Goal: Complete application form: Complete application form

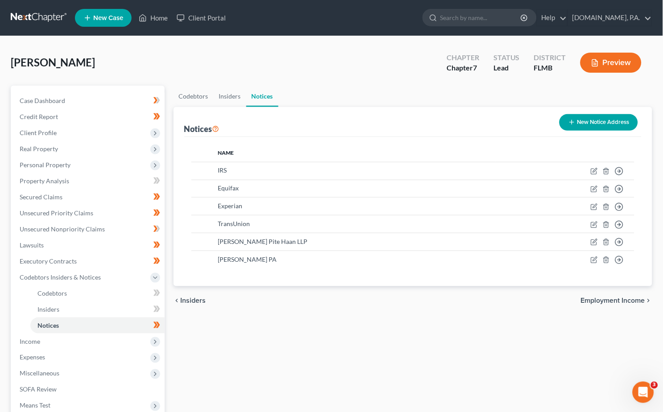
drag, startPoint x: 22, startPoint y: 17, endPoint x: 18, endPoint y: 16, distance: 4.5
click at [22, 16] on link at bounding box center [39, 18] width 57 height 16
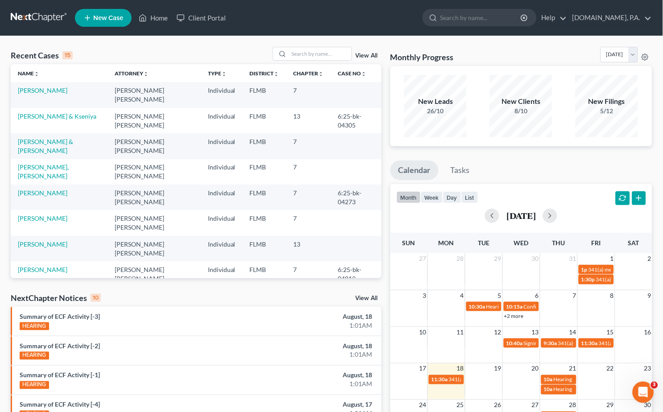
click at [362, 56] on link "View All" at bounding box center [367, 56] width 22 height 6
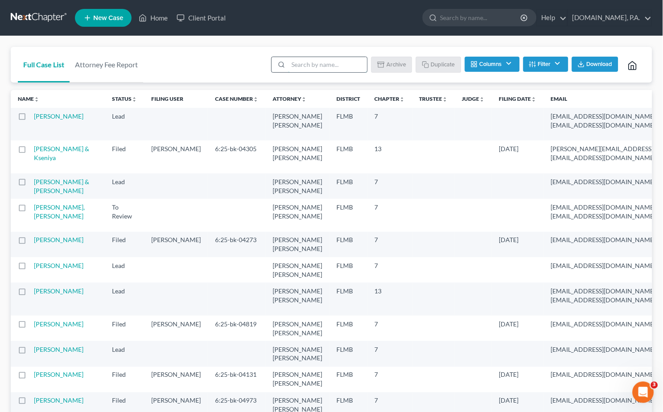
click at [332, 64] on input "search" at bounding box center [327, 64] width 79 height 15
type input "sample"
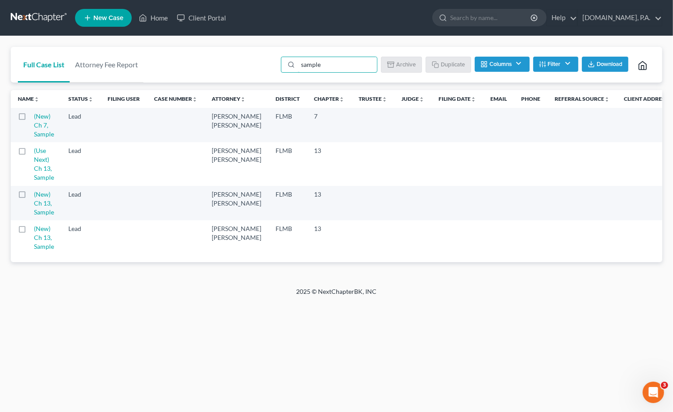
click at [30, 119] on label at bounding box center [30, 119] width 0 height 0
click at [34, 116] on input "checkbox" at bounding box center [37, 115] width 6 height 6
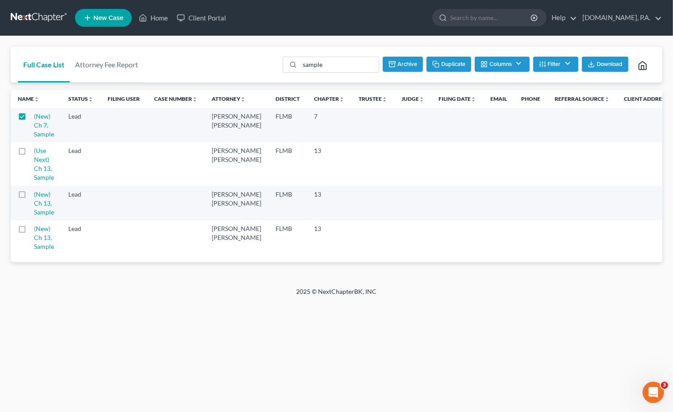
click at [443, 63] on button "Duplicate" at bounding box center [448, 64] width 45 height 15
checkbox input "false"
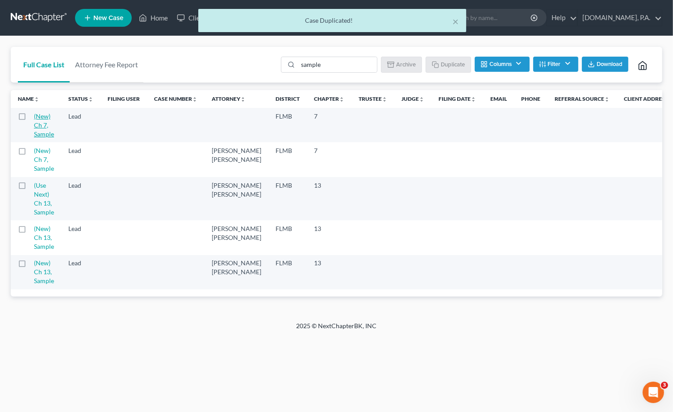
click at [41, 114] on link "(New) Ch 7, Sample" at bounding box center [44, 124] width 20 height 25
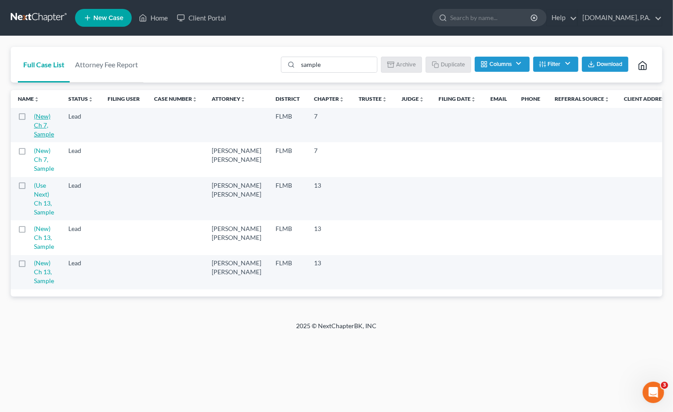
select select "4"
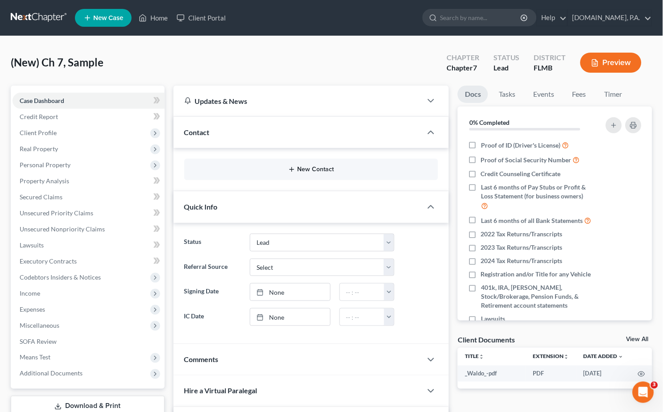
click at [314, 167] on button "New Contact" at bounding box center [311, 169] width 240 height 7
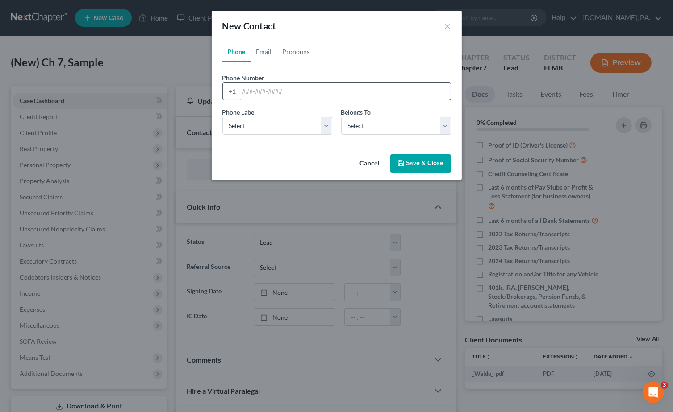
click at [244, 91] on input "tel" at bounding box center [344, 91] width 211 height 17
paste input "4075875866"
click at [253, 86] on input "4075875866" at bounding box center [344, 91] width 211 height 17
click at [266, 90] on input "407-5875866" at bounding box center [344, 91] width 211 height 17
type input "407-587-5866"
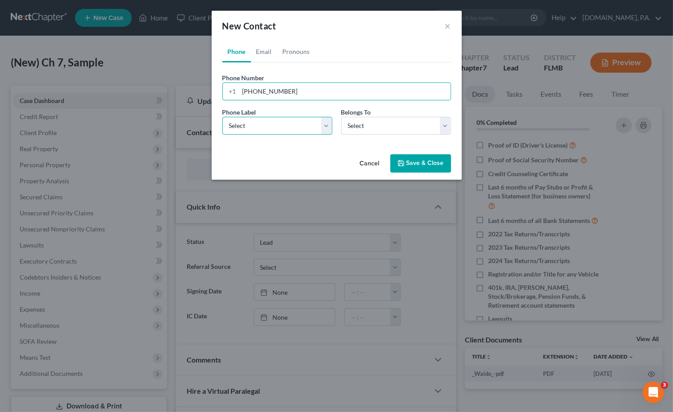
click at [324, 125] on select "Select Mobile Home Work Other" at bounding box center [277, 126] width 110 height 18
select select "0"
click at [222, 117] on select "Select Mobile Home Work Other" at bounding box center [277, 126] width 110 height 18
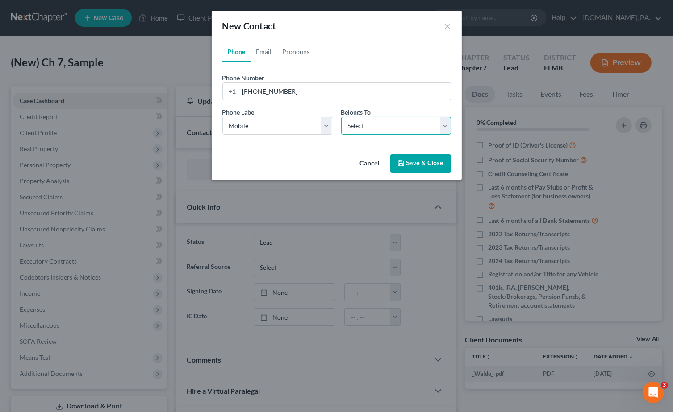
click at [440, 128] on select "Select Client Other" at bounding box center [396, 126] width 110 height 18
select select "0"
click at [341, 117] on select "Select Client Other" at bounding box center [396, 126] width 110 height 18
click at [263, 52] on link "Email" at bounding box center [264, 51] width 26 height 21
click at [241, 91] on input "email" at bounding box center [344, 91] width 211 height 17
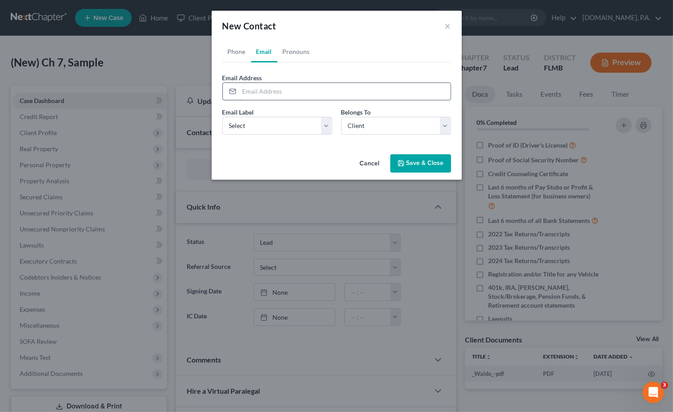
paste input "jroman4205@gmail.com"
type input "jroman4205@gmail.com"
click at [325, 127] on select "Select Home Work Other" at bounding box center [277, 126] width 110 height 18
select select "0"
click at [222, 117] on select "Select Home Work Other" at bounding box center [277, 126] width 110 height 18
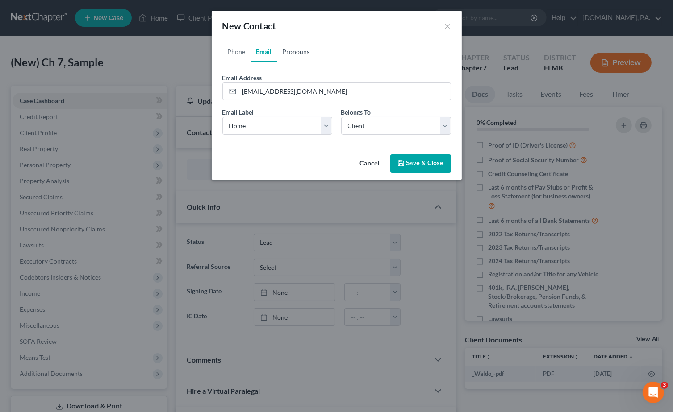
click at [297, 50] on link "Pronouns" at bounding box center [296, 51] width 38 height 21
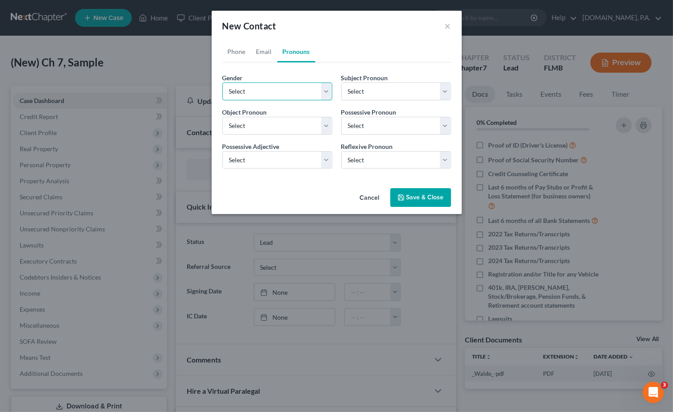
click at [325, 89] on select "Select Male Female Non Binary More Than One Person" at bounding box center [277, 92] width 110 height 18
select select "1"
click at [222, 83] on select "Select Male Female Non Binary More Than One Person" at bounding box center [277, 92] width 110 height 18
select select "1"
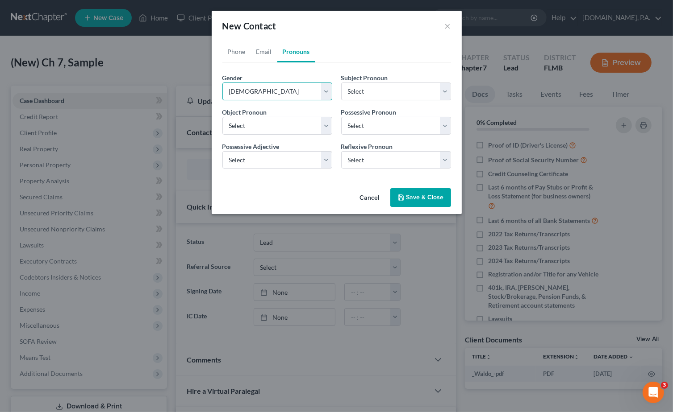
select select "1"
click at [424, 195] on button "Save & Close" at bounding box center [420, 197] width 61 height 19
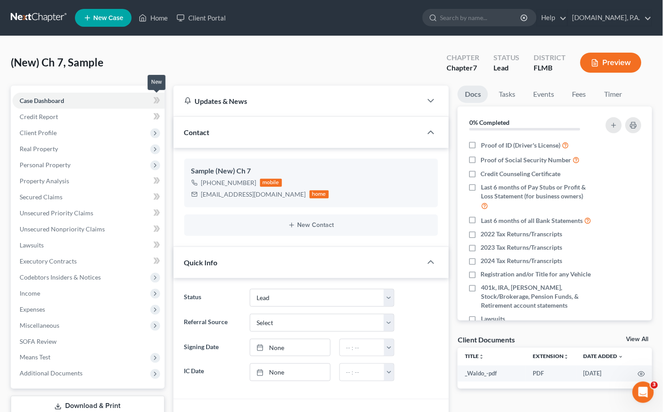
click at [158, 95] on icon at bounding box center [157, 100] width 7 height 11
click at [38, 133] on span "Client Profile" at bounding box center [38, 133] width 37 height 8
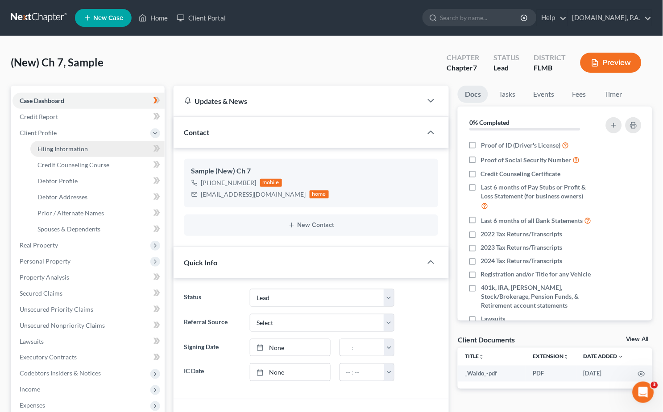
click at [56, 146] on span "Filing Information" at bounding box center [62, 149] width 50 height 8
select select "1"
select select "0"
select select "15"
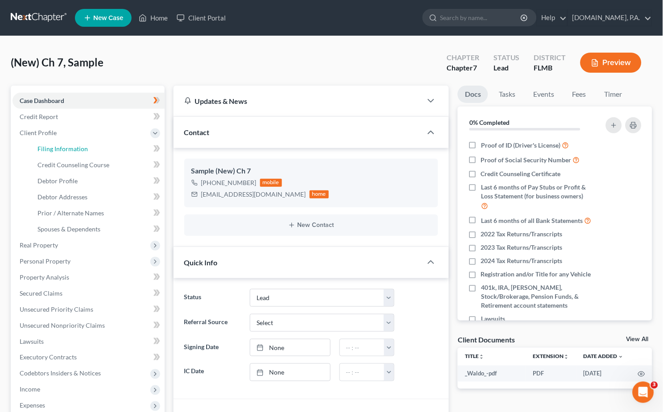
select select "0"
select select "9"
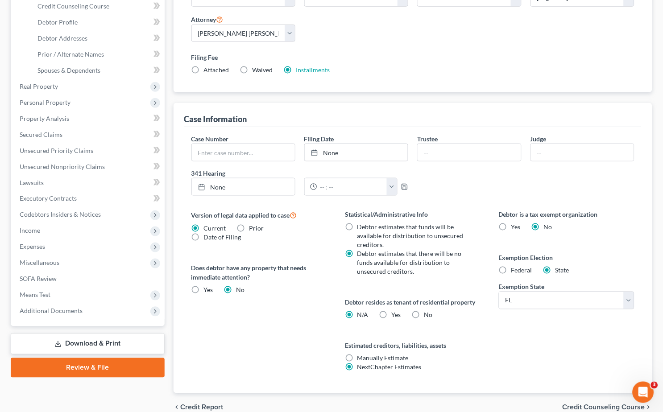
scroll to position [179, 0]
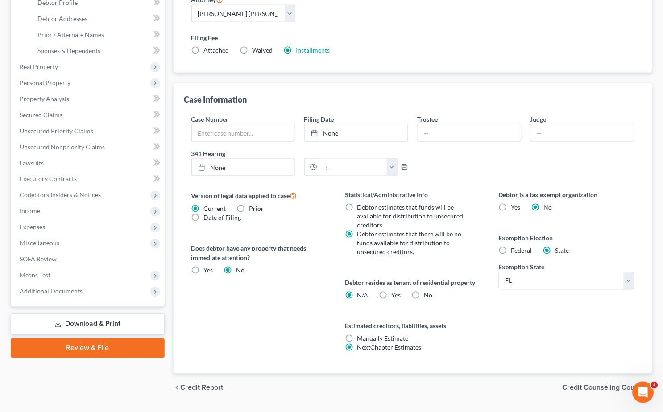
click at [392, 296] on label "Yes Yes" at bounding box center [396, 295] width 9 height 9
click at [395, 296] on input "Yes Yes" at bounding box center [398, 294] width 6 height 6
radio input "true"
radio input "false"
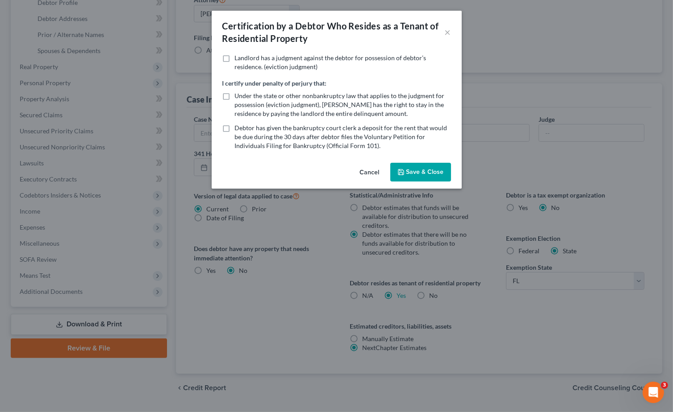
click at [427, 175] on button "Save & Close" at bounding box center [420, 172] width 61 height 19
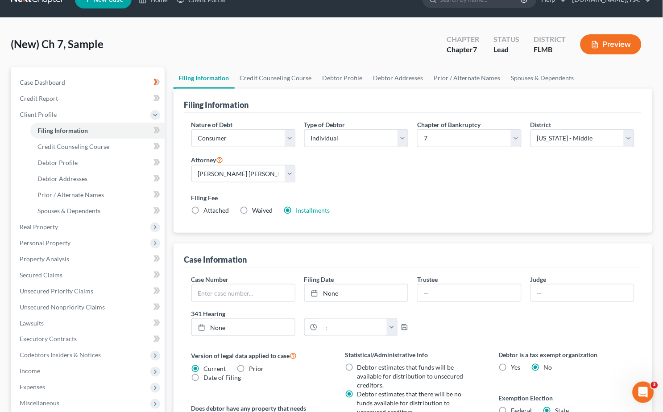
scroll to position [0, 0]
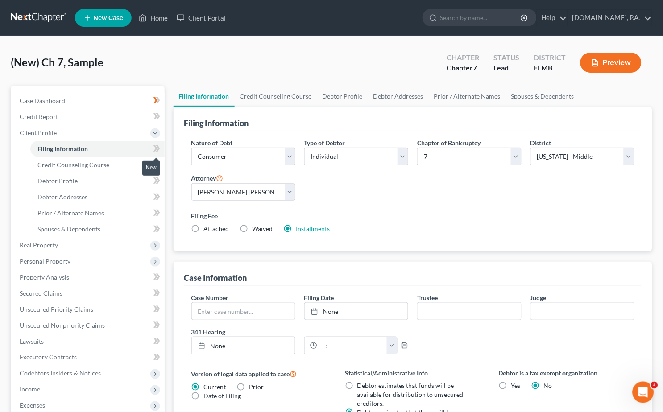
click at [157, 146] on icon at bounding box center [158, 148] width 4 height 6
click at [56, 181] on span "Debtor Profile" at bounding box center [57, 181] width 40 height 8
select select "0"
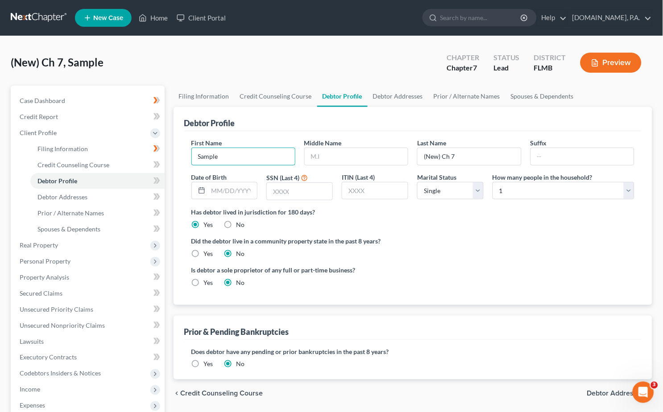
drag, startPoint x: 234, startPoint y: 152, endPoint x: 165, endPoint y: 156, distance: 69.3
click at [165, 156] on div "Petition Navigation Case Dashboard Payments Invoices Payments Payments Credit R…" at bounding box center [331, 311] width 651 height 451
type input "Jesenia"
type input "Roman"
click at [632, 187] on select "Select 1 2 3 4 5 6 7 8 9 10 11 12 13 14 15 16 17 18 19 20" at bounding box center [564, 191] width 142 height 18
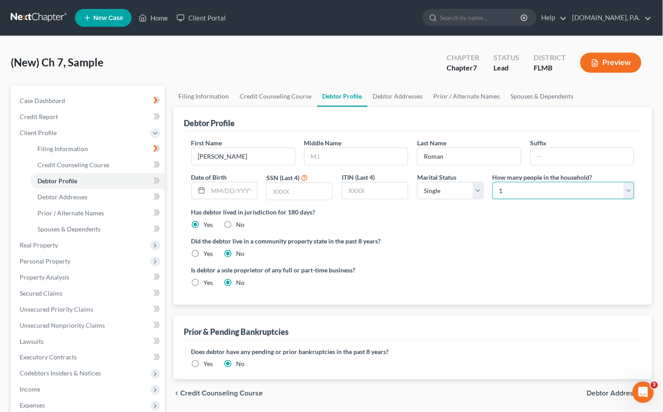
select select "3"
click at [493, 182] on select "Select 1 2 3 4 5 6 7 8 9 10 11 12 13 14 15 16 17 18 19 20" at bounding box center [564, 191] width 142 height 18
click at [160, 178] on icon at bounding box center [157, 180] width 7 height 11
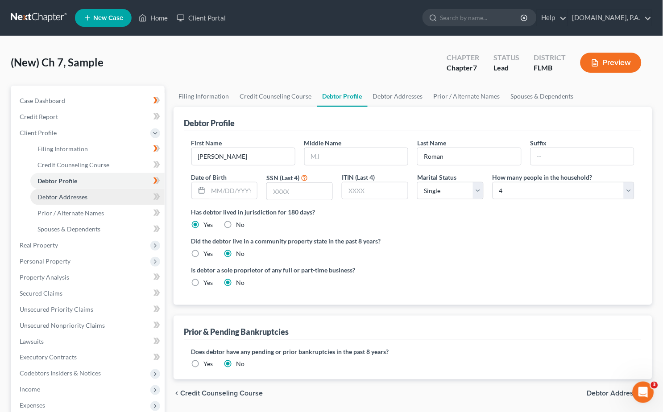
click at [64, 196] on span "Debtor Addresses" at bounding box center [62, 197] width 50 height 8
select select "0"
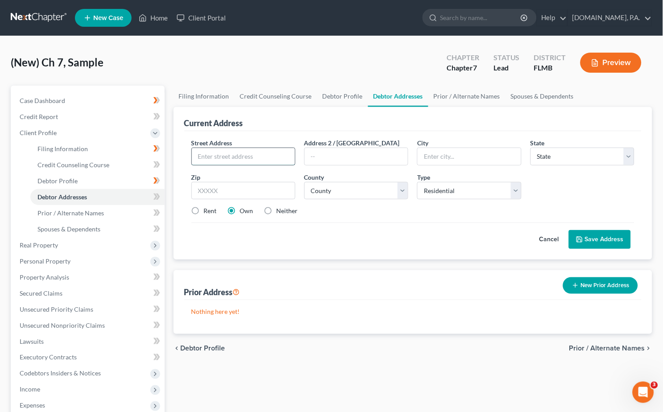
click at [219, 154] on input "text" at bounding box center [243, 156] width 103 height 17
paste input "1021 Vigo Avenue"
type input "1021 Vigo Avenue"
click at [215, 194] on input "text" at bounding box center [243, 191] width 104 height 18
type input "32822"
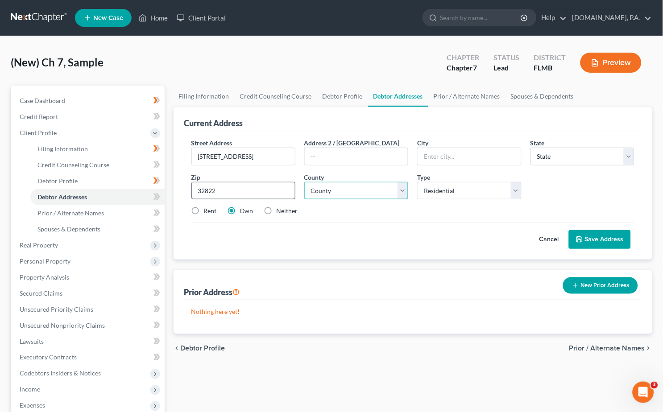
type input "Orlando"
select select "9"
click at [405, 191] on select "County Alachua County Baker County Bay County Bradford County Brevard County Br…" at bounding box center [356, 191] width 104 height 18
select select "47"
click at [304, 182] on select "County Alachua County Baker County Bay County Bradford County Brevard County Br…" at bounding box center [356, 191] width 104 height 18
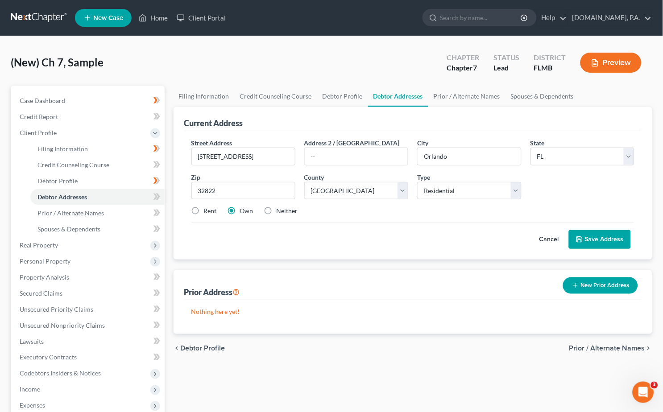
click at [204, 212] on label "Rent" at bounding box center [210, 211] width 13 height 9
click at [208, 212] on input "Rent" at bounding box center [211, 210] width 6 height 6
radio input "true"
click at [595, 235] on button "Save Address" at bounding box center [600, 239] width 62 height 19
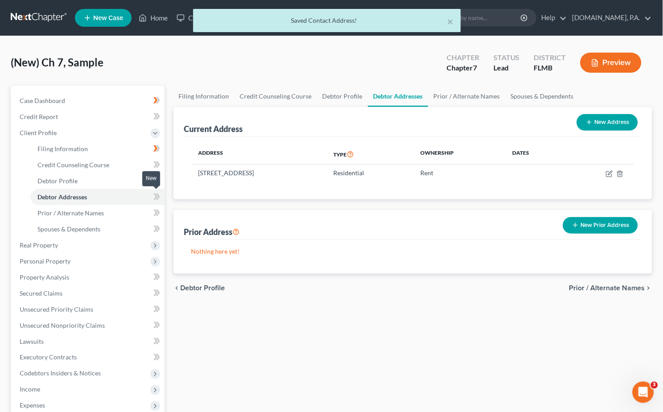
click at [156, 194] on icon at bounding box center [158, 197] width 4 height 6
click at [50, 97] on span "Case Dashboard" at bounding box center [43, 101] width 46 height 8
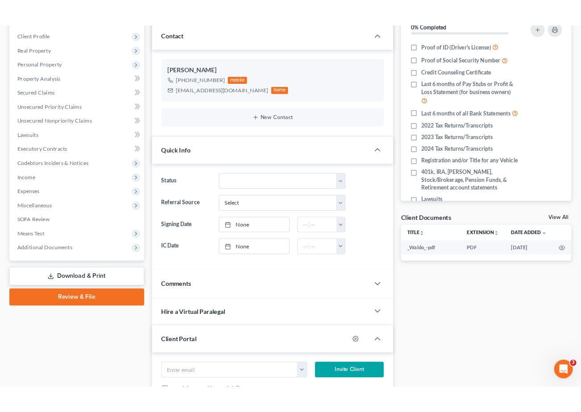
scroll to position [238, 0]
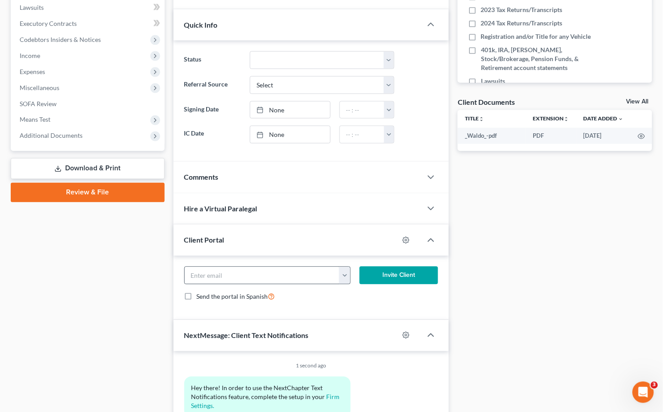
click at [342, 274] on button "button" at bounding box center [344, 275] width 11 height 17
click at [357, 297] on link "jroman4205@gmail.com" at bounding box center [401, 295] width 122 height 15
type input "jroman4205@gmail.com"
click at [409, 277] on button "Invite Client" at bounding box center [399, 276] width 79 height 18
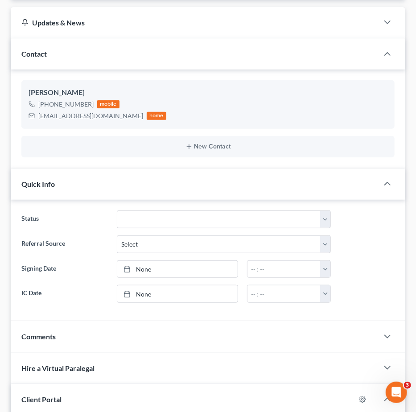
scroll to position [0, 0]
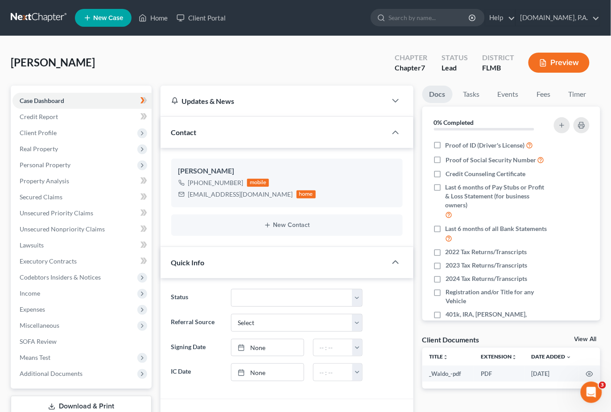
click at [40, 14] on link at bounding box center [39, 18] width 57 height 16
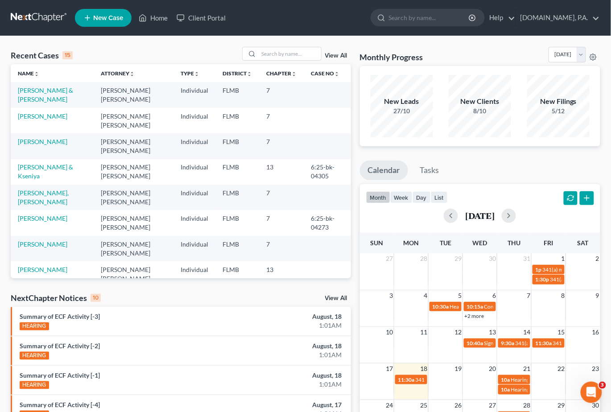
click at [332, 55] on link "View All" at bounding box center [336, 56] width 22 height 6
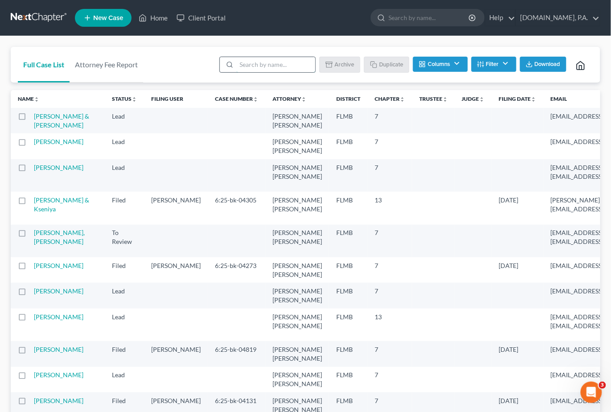
click at [270, 64] on input "search" at bounding box center [276, 64] width 79 height 15
type input "sample"
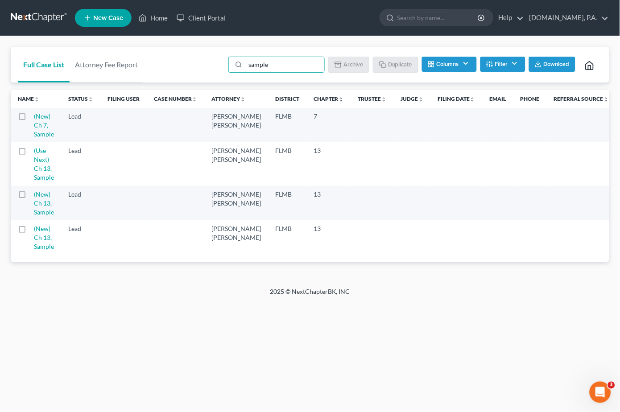
click at [30, 119] on label at bounding box center [30, 119] width 0 height 0
click at [34, 117] on input "checkbox" at bounding box center [37, 115] width 6 height 6
click at [395, 63] on button "Duplicate" at bounding box center [396, 64] width 45 height 15
checkbox input "false"
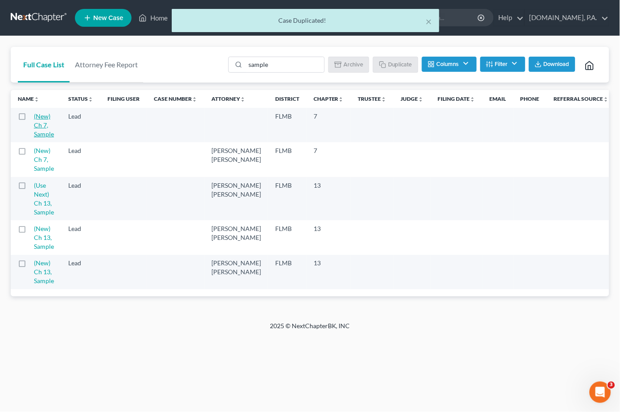
click at [44, 117] on link "(New) Ch 7, Sample" at bounding box center [44, 124] width 20 height 25
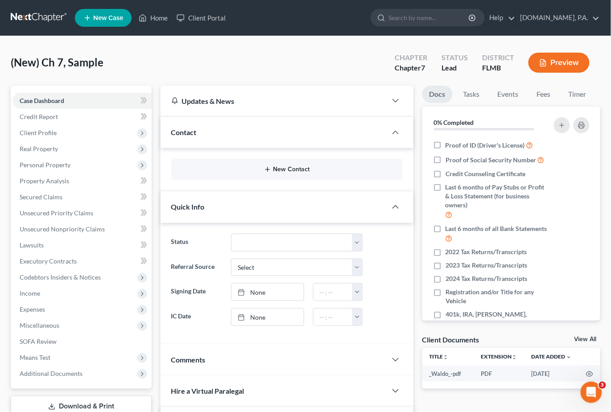
click at [301, 169] on button "New Contact" at bounding box center [287, 169] width 217 height 7
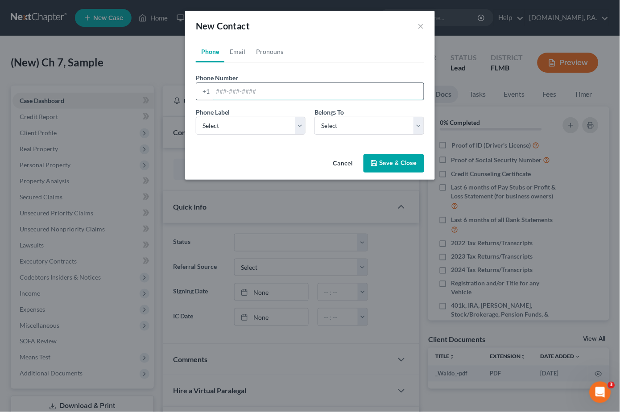
click at [218, 90] on input "tel" at bounding box center [318, 91] width 211 height 17
paste input "9109874943"
click at [226, 91] on input "9109874943" at bounding box center [318, 91] width 211 height 17
click at [240, 90] on input "910-9874943" at bounding box center [318, 91] width 211 height 17
type input "910-987-4943"
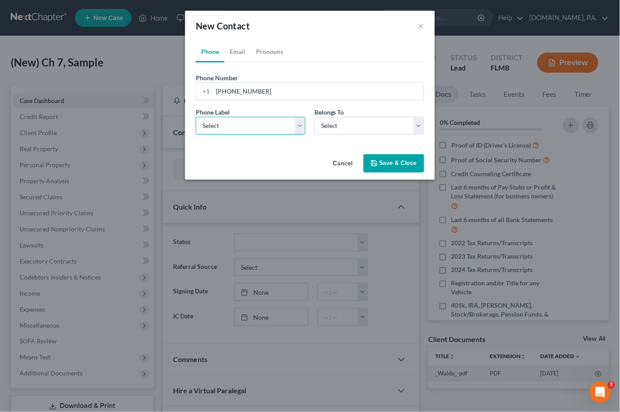
click at [300, 125] on select "Select Mobile Home Work Other" at bounding box center [251, 126] width 110 height 18
select select "0"
click at [196, 117] on select "Select Mobile Home Work Other" at bounding box center [251, 126] width 110 height 18
click at [419, 126] on select "Select Client Other" at bounding box center [370, 126] width 110 height 18
select select "0"
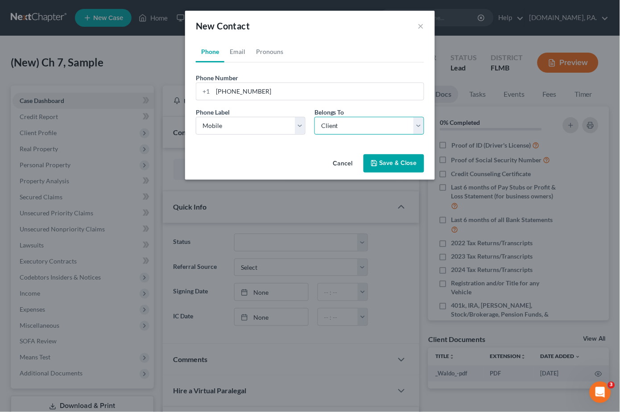
click at [315, 117] on select "Select Client Other" at bounding box center [370, 126] width 110 height 18
select select "0"
click at [237, 53] on link "Email" at bounding box center [237, 51] width 26 height 21
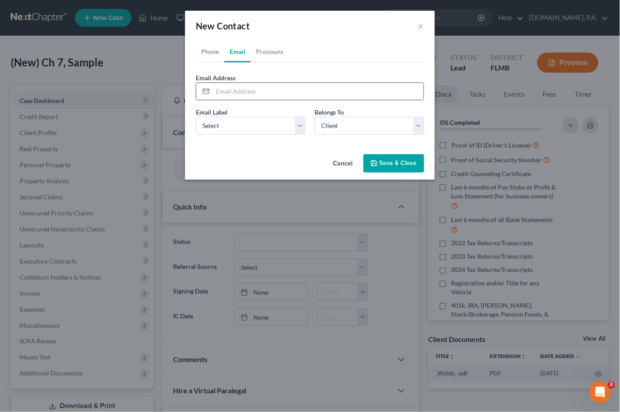
click at [241, 86] on input "email" at bounding box center [318, 91] width 211 height 17
paste input "dvdavidsal1@gmail.com"
type input "dvdavidsal1@gmail.com"
click at [301, 125] on select "Select Home Work Other" at bounding box center [251, 126] width 110 height 18
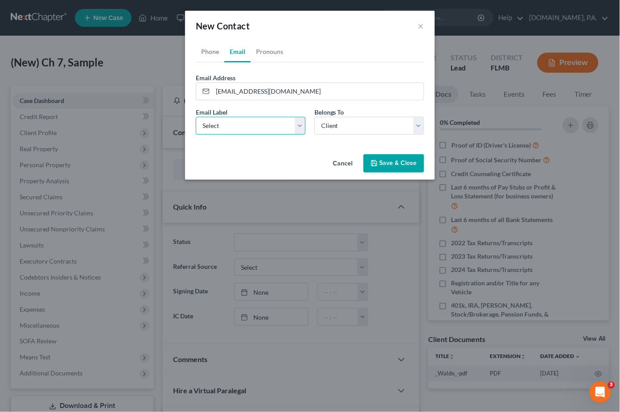
select select "0"
click at [196, 117] on select "Select Home Work Other" at bounding box center [251, 126] width 110 height 18
click at [269, 50] on link "Pronouns" at bounding box center [270, 51] width 38 height 21
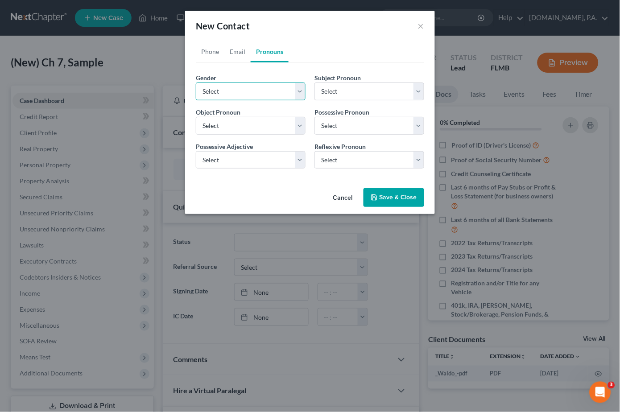
click at [301, 93] on select "Select Male Female Non Binary More Than One Person" at bounding box center [251, 92] width 110 height 18
select select "0"
click at [196, 83] on select "Select Male Female Non Binary More Than One Person" at bounding box center [251, 92] width 110 height 18
select select "0"
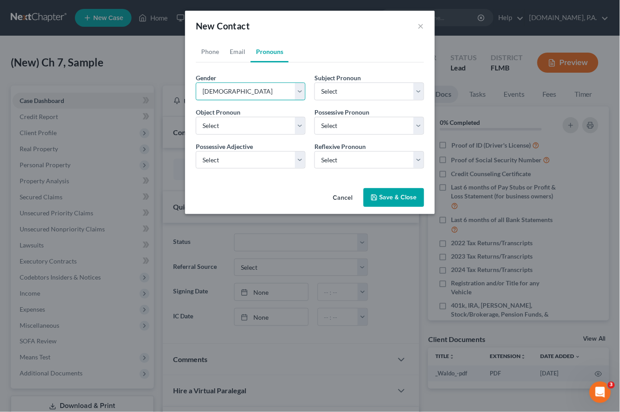
select select "0"
click at [399, 194] on button "Save & Close" at bounding box center [394, 197] width 61 height 19
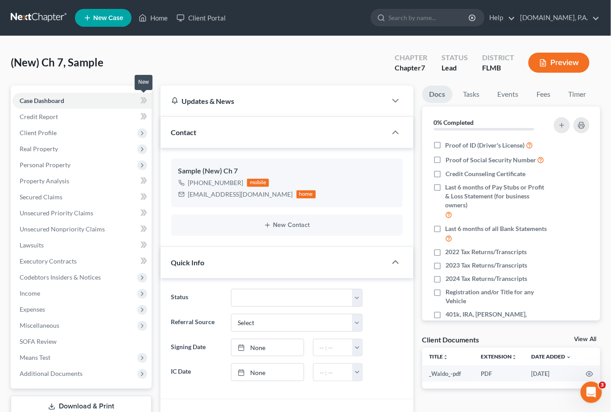
click at [145, 95] on icon at bounding box center [144, 100] width 7 height 11
click at [34, 129] on span "Client Profile" at bounding box center [38, 133] width 37 height 8
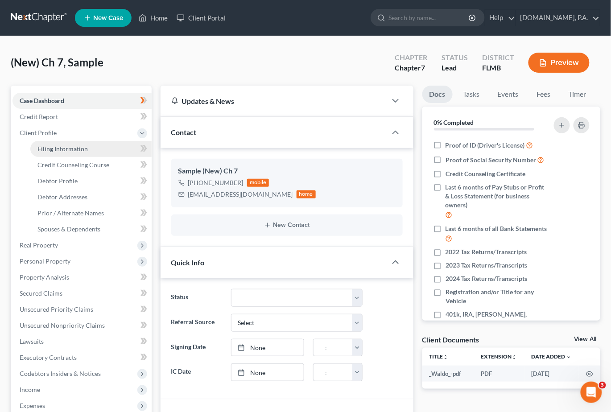
click at [75, 149] on span "Filing Information" at bounding box center [62, 149] width 50 height 8
select select "1"
select select "0"
select select "15"
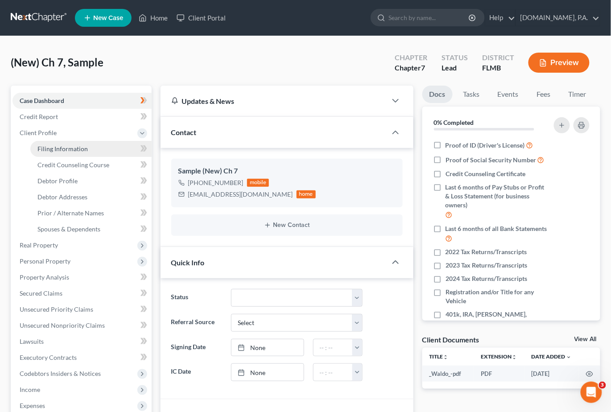
select select "0"
select select "9"
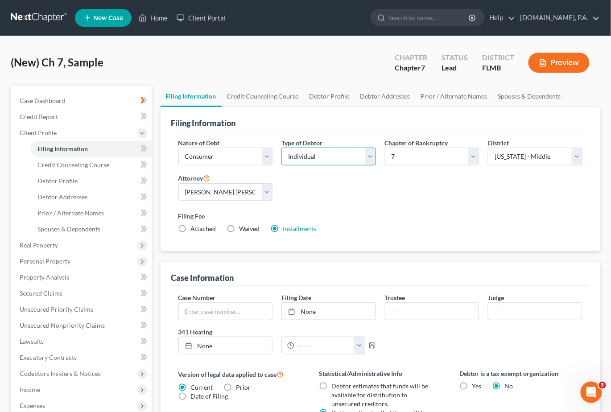
click at [369, 154] on select "Select Individual Joint" at bounding box center [329, 157] width 95 height 18
select select "1"
click at [282, 166] on select "Select Individual Joint" at bounding box center [329, 157] width 95 height 18
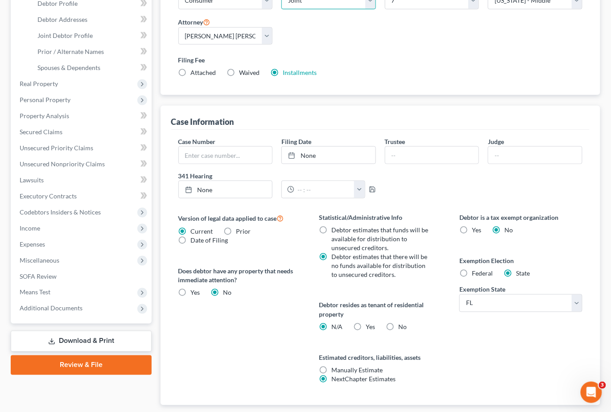
scroll to position [179, 0]
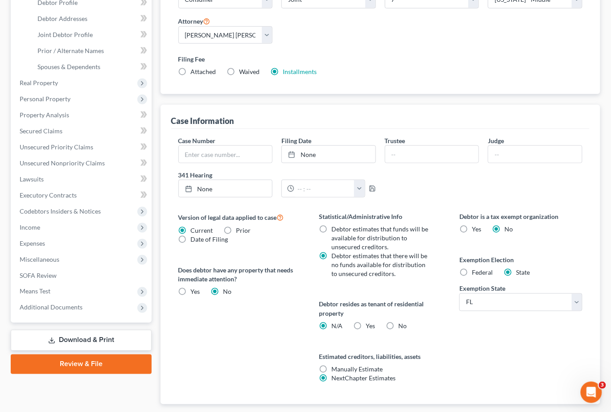
click at [399, 326] on label "No" at bounding box center [403, 326] width 8 height 9
click at [402, 326] on input "No" at bounding box center [405, 325] width 6 height 6
radio input "true"
radio input "false"
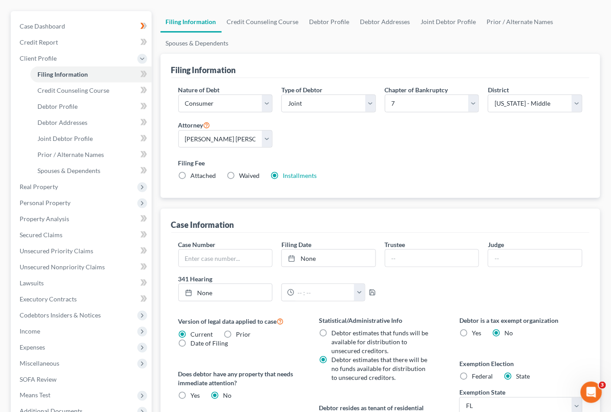
scroll to position [54, 0]
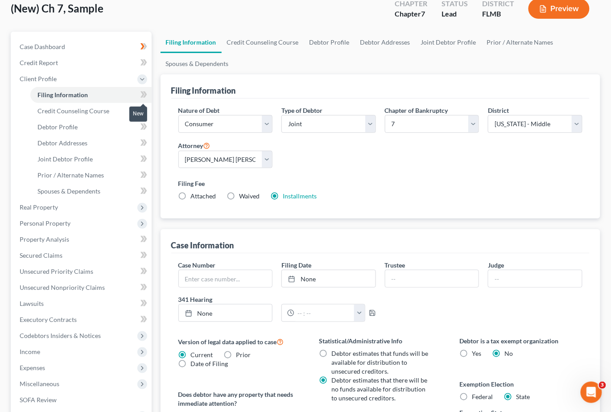
click at [141, 91] on icon at bounding box center [144, 94] width 7 height 11
click at [64, 127] on span "Debtor Profile" at bounding box center [57, 127] width 40 height 8
select select "1"
select select "0"
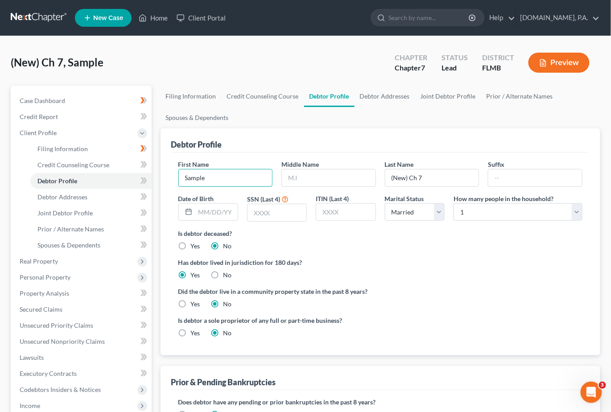
drag, startPoint x: 214, startPoint y: 178, endPoint x: 164, endPoint y: 182, distance: 50.1
click at [165, 182] on div "Debtor Profile First Name Sample Middle Name Last Name (New) Ch 7 Suffix Date o…" at bounding box center [381, 242] width 440 height 227
type input "David"
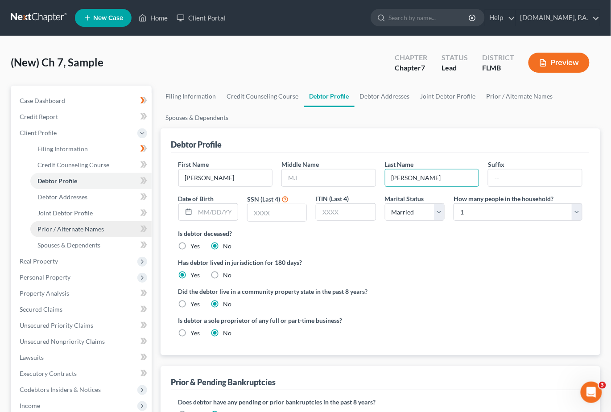
type input "Salgado-Mejia"
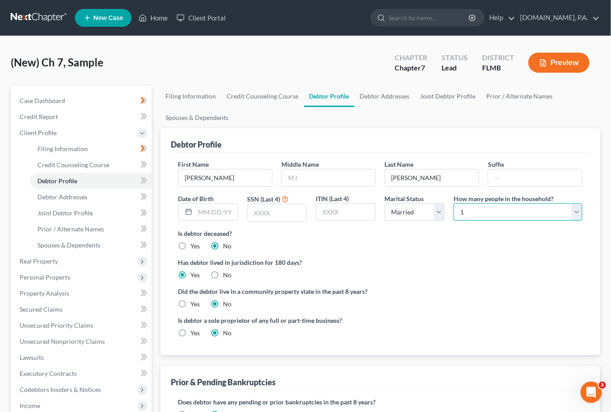
click at [578, 209] on select "Select 1 2 3 4 5 6 7 8 9 10 11 12 13 14 15 16 17 18 19 20" at bounding box center [518, 212] width 129 height 18
select select "4"
click at [454, 203] on select "Select 1 2 3 4 5 6 7 8 9 10 11 12 13 14 15 16 17 18 19 20" at bounding box center [518, 212] width 129 height 18
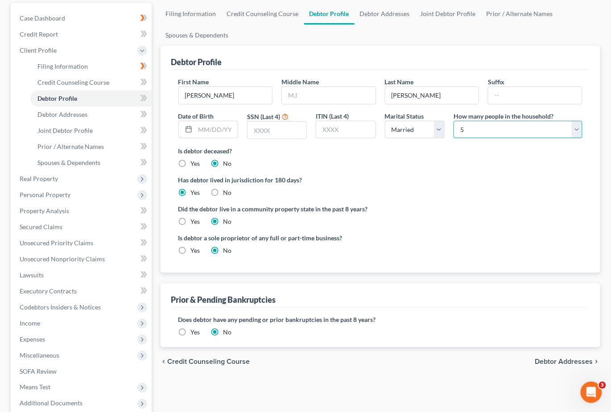
scroll to position [54, 0]
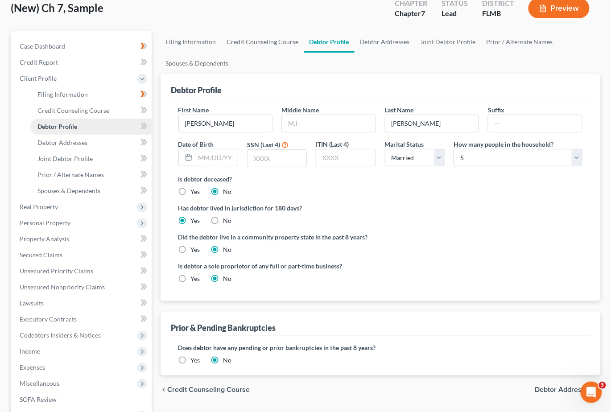
click at [143, 119] on link "Debtor Profile" at bounding box center [90, 127] width 121 height 16
click at [141, 127] on icon at bounding box center [143, 126] width 4 height 6
click at [83, 142] on span "Debtor Addresses" at bounding box center [62, 143] width 50 height 8
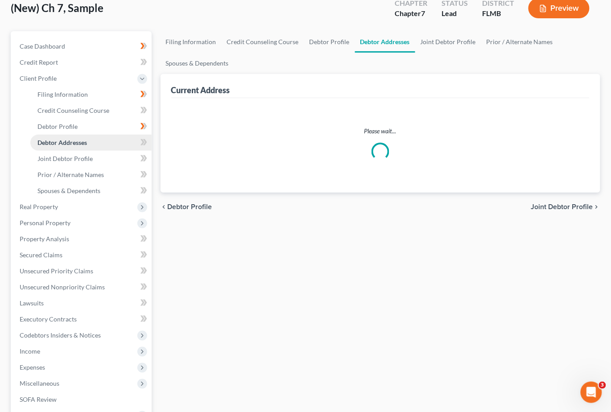
select select "0"
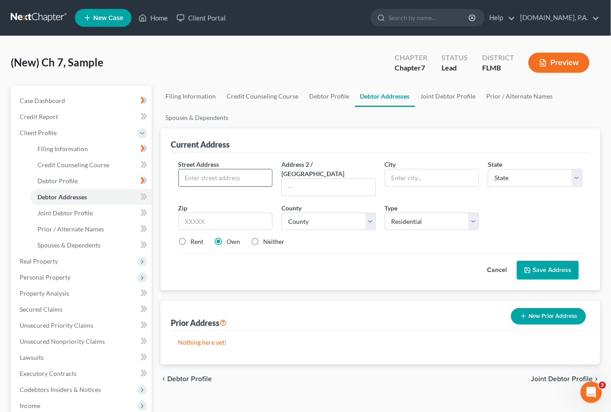
click at [214, 176] on input "text" at bounding box center [226, 178] width 94 height 17
paste input "12802 Brodlove Lane"
type input "12802 Brodlove Lane"
click at [208, 213] on input "text" at bounding box center [226, 222] width 95 height 18
type input "34787"
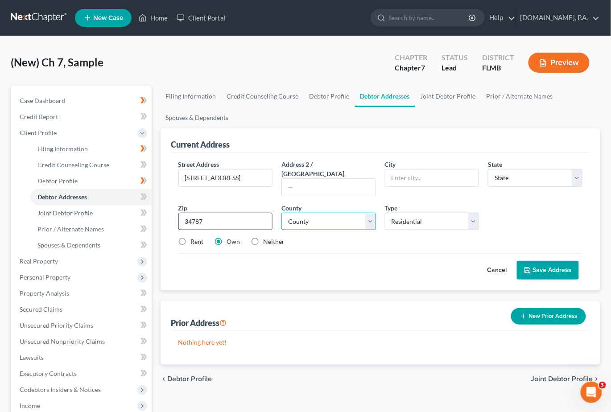
type input "Winter Garden"
select select "9"
click at [370, 213] on select "County Alachua County Baker County Bay County Bradford County Brevard County Br…" at bounding box center [329, 222] width 95 height 18
select select "47"
click at [282, 213] on select "County Alachua County Baker County Bay County Bradford County Brevard County Br…" at bounding box center [329, 222] width 95 height 18
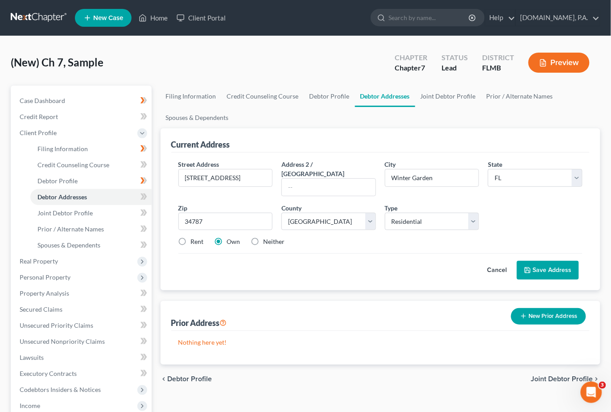
click at [544, 261] on button "Save Address" at bounding box center [548, 270] width 62 height 19
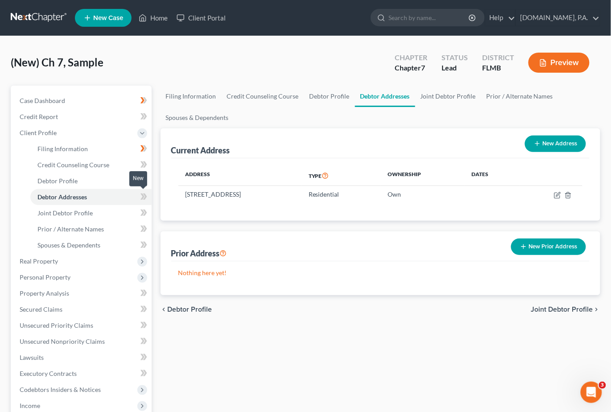
click at [143, 193] on icon at bounding box center [144, 196] width 7 height 11
click at [86, 212] on span "Joint Debtor Profile" at bounding box center [64, 213] width 55 height 8
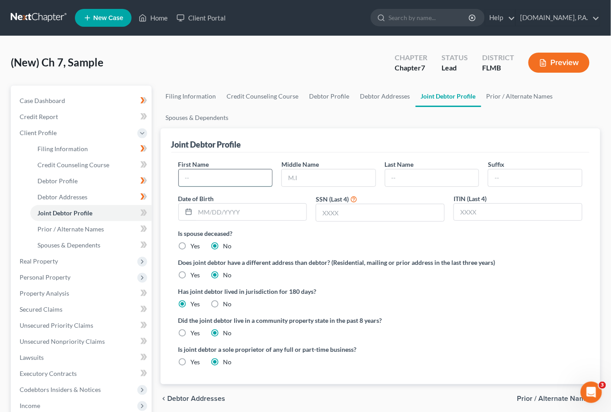
click at [205, 174] on input "text" at bounding box center [226, 178] width 94 height 17
type input "Kayla"
type input "Salgado-Mejia"
click at [139, 213] on span at bounding box center [144, 214] width 16 height 13
click at [43, 99] on span "Case Dashboard" at bounding box center [43, 101] width 46 height 8
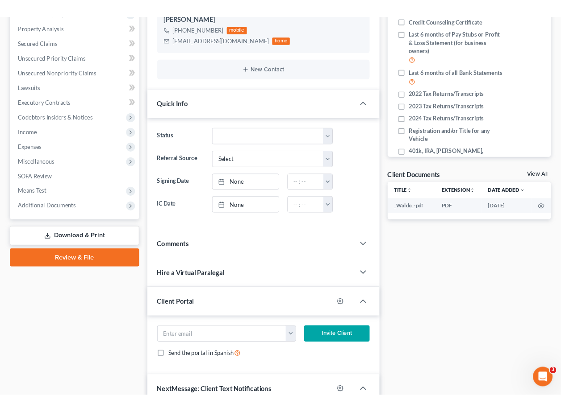
scroll to position [179, 0]
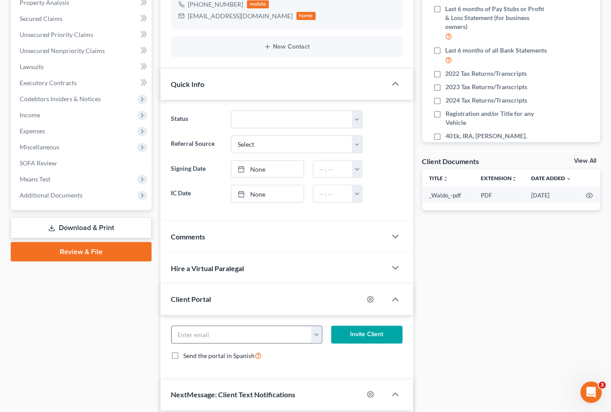
click at [317, 336] on button "button" at bounding box center [316, 335] width 11 height 17
click at [327, 354] on link "dvdavidsal1@gmail.com" at bounding box center [372, 354] width 122 height 15
type input "dvdavidsal1@gmail.com"
click at [374, 332] on button "Invite Client" at bounding box center [367, 335] width 71 height 18
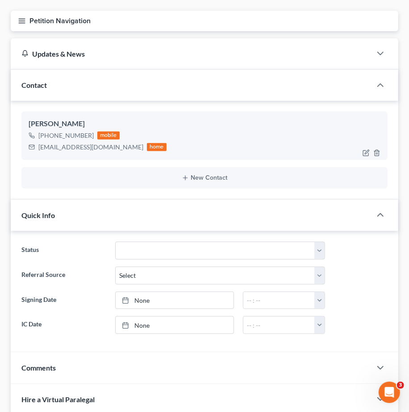
scroll to position [0, 0]
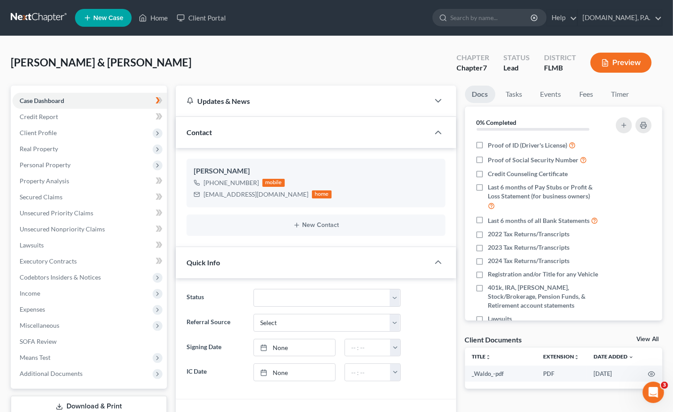
click at [43, 16] on link at bounding box center [39, 18] width 57 height 16
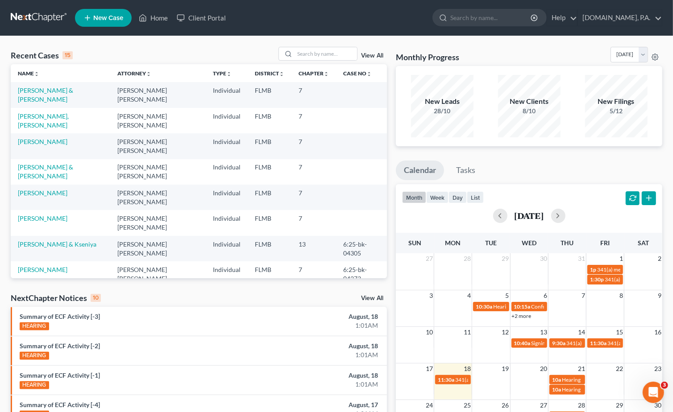
click at [375, 57] on link "View All" at bounding box center [372, 56] width 22 height 6
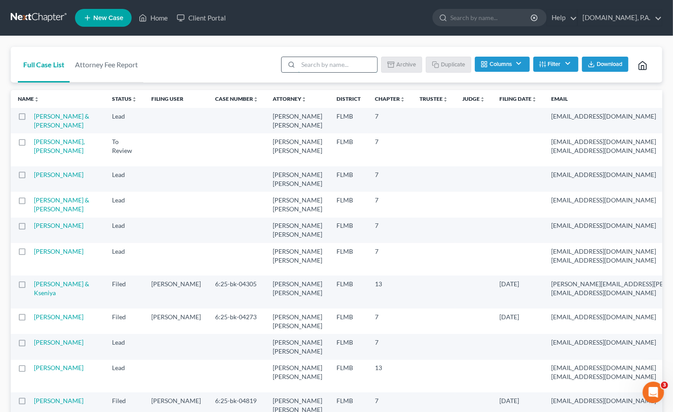
click at [336, 63] on input "search" at bounding box center [337, 64] width 79 height 15
type input "sample"
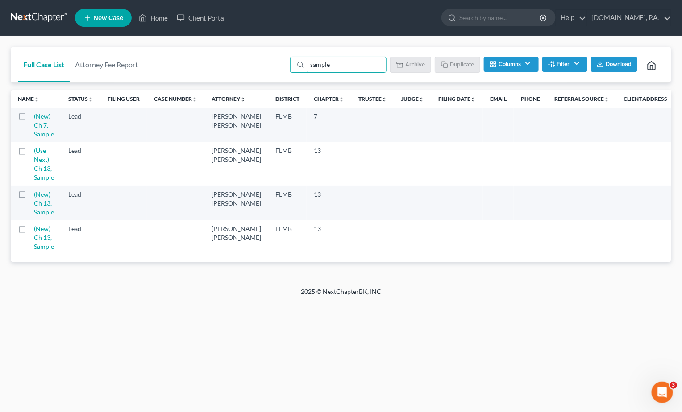
click at [30, 119] on label at bounding box center [30, 119] width 0 height 0
click at [34, 117] on input "checkbox" at bounding box center [37, 115] width 6 height 6
click at [455, 66] on button "Duplicate" at bounding box center [458, 64] width 45 height 15
checkbox input "false"
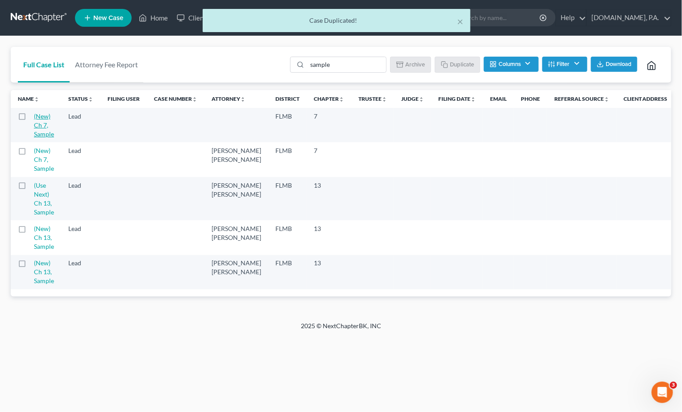
click at [42, 119] on link "(New) Ch 7, Sample" at bounding box center [44, 124] width 20 height 25
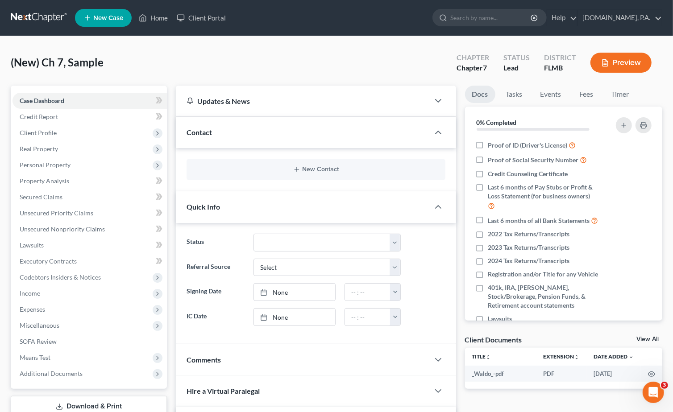
click at [335, 163] on div "New Contact" at bounding box center [316, 169] width 259 height 21
click at [295, 170] on icon "button" at bounding box center [296, 169] width 7 height 7
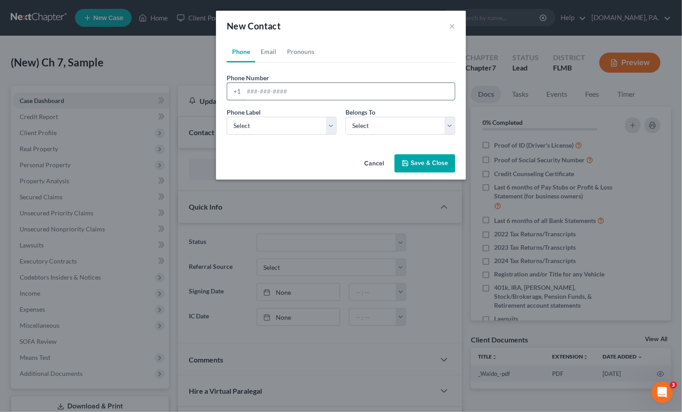
click at [244, 91] on input "tel" at bounding box center [349, 91] width 211 height 17
paste input "4078732018"
click at [258, 88] on input "4078732018" at bounding box center [349, 91] width 211 height 17
click at [271, 88] on input "407-8732018" at bounding box center [349, 91] width 211 height 17
type input "407-873-2018"
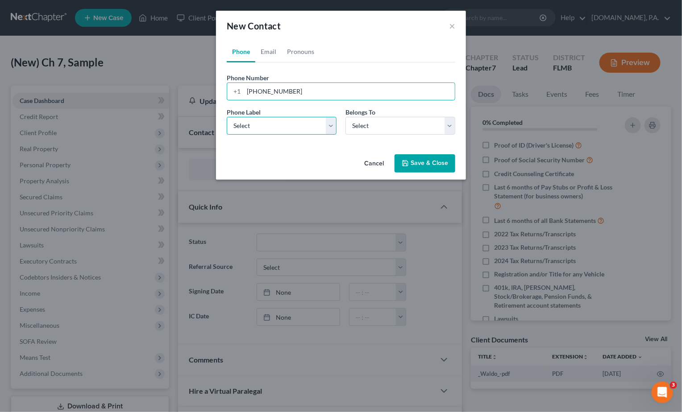
click at [330, 125] on select "Select Mobile Home Work Other" at bounding box center [282, 126] width 110 height 18
select select "0"
click at [227, 117] on select "Select Mobile Home Work Other" at bounding box center [282, 126] width 110 height 18
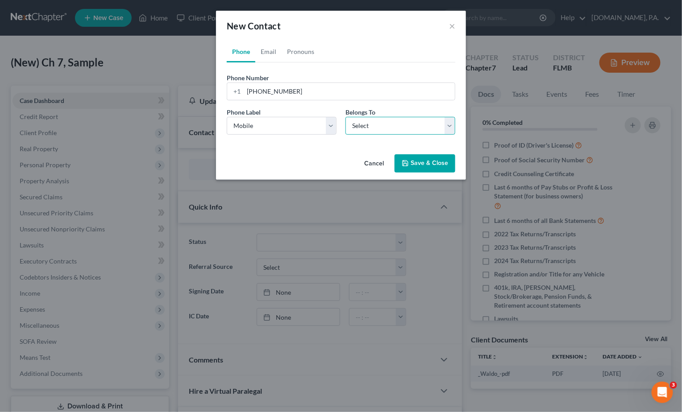
click at [448, 123] on select "Select Client Other" at bounding box center [400, 126] width 110 height 18
select select "0"
click at [345, 117] on select "Select Client Other" at bounding box center [400, 126] width 110 height 18
select select "0"
click at [275, 52] on link "Email" at bounding box center [268, 51] width 26 height 21
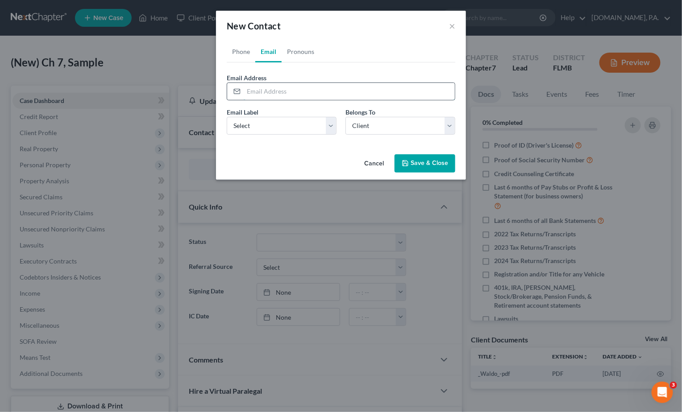
click at [262, 87] on input "email" at bounding box center [349, 91] width 211 height 17
paste input "[EMAIL_ADDRESS][DOMAIN_NAME]"
type input "[EMAIL_ADDRESS][DOMAIN_NAME]"
click at [330, 129] on select "Select Home Work Other" at bounding box center [282, 126] width 110 height 18
select select "0"
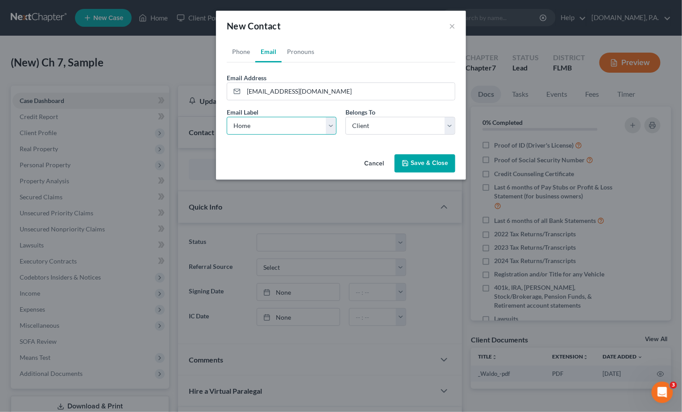
click at [227, 117] on select "Select Home Work Other" at bounding box center [282, 126] width 110 height 18
click at [303, 49] on link "Pronouns" at bounding box center [301, 51] width 38 height 21
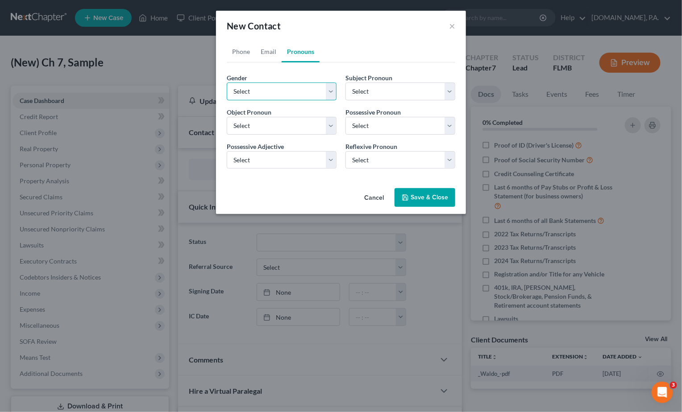
drag, startPoint x: 330, startPoint y: 91, endPoint x: 323, endPoint y: 99, distance: 10.7
click at [330, 91] on select "Select Male Female Non Binary More Than One Person" at bounding box center [282, 92] width 110 height 18
select select "1"
click at [227, 83] on select "Select Male Female Non Binary More Than One Person" at bounding box center [282, 92] width 110 height 18
select select "1"
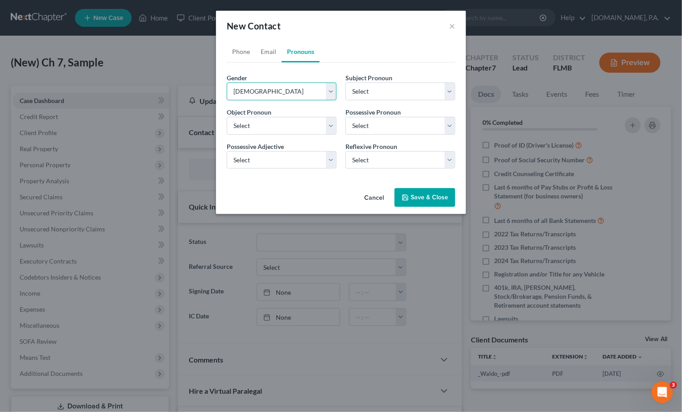
select select "1"
click at [425, 198] on button "Save & Close" at bounding box center [425, 197] width 61 height 19
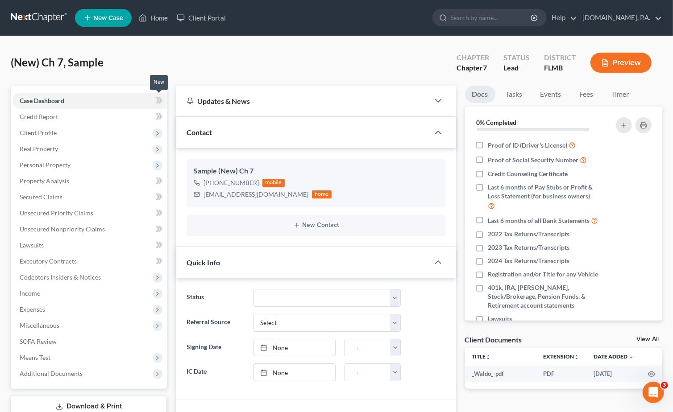
click at [159, 97] on icon at bounding box center [160, 100] width 4 height 6
click at [49, 129] on span "Client Profile" at bounding box center [38, 133] width 37 height 8
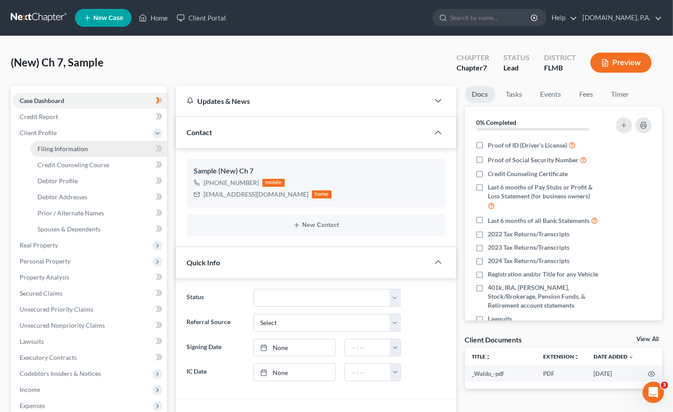
click at [77, 146] on span "Filing Information" at bounding box center [62, 149] width 50 height 8
select select "1"
select select "0"
select select "15"
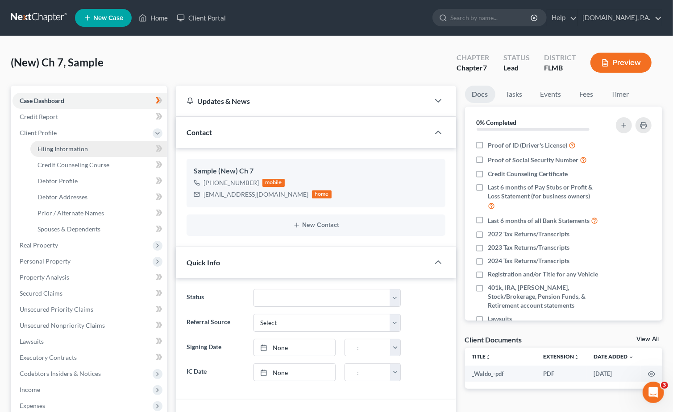
select select "0"
select select "9"
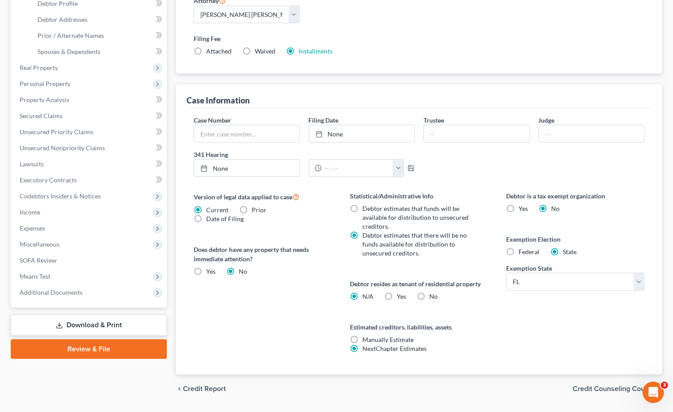
scroll to position [179, 0]
click at [429, 295] on label "No" at bounding box center [433, 295] width 8 height 9
click at [433, 295] on input "No" at bounding box center [436, 294] width 6 height 6
radio input "true"
radio input "false"
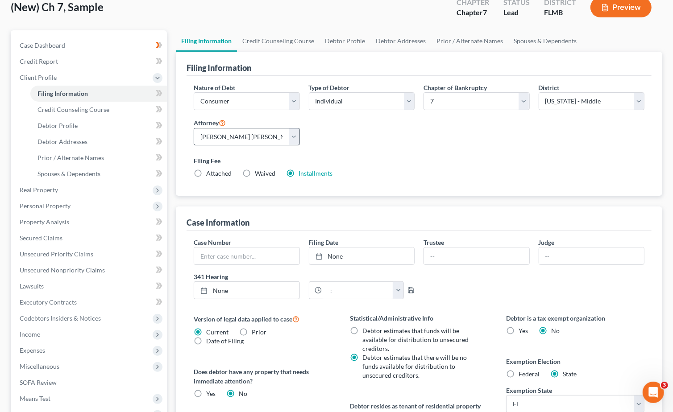
scroll to position [0, 0]
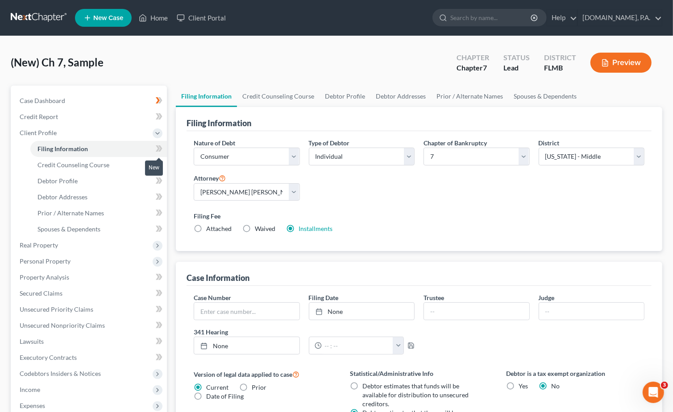
click at [157, 146] on icon at bounding box center [159, 148] width 7 height 11
click at [58, 179] on span "Debtor Profile" at bounding box center [57, 181] width 40 height 8
select select "0"
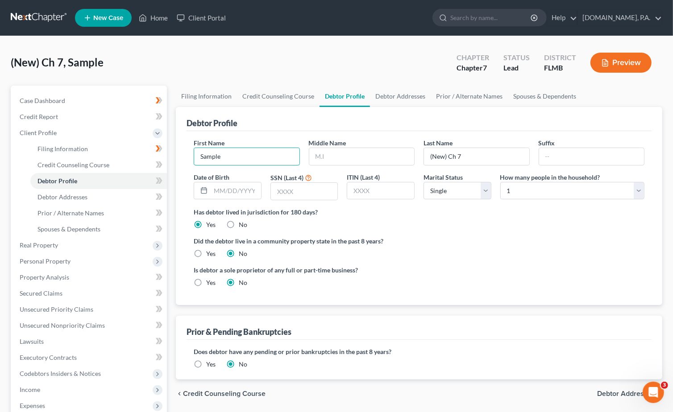
drag, startPoint x: 224, startPoint y: 157, endPoint x: 166, endPoint y: 159, distance: 57.6
click at [166, 159] on div "Petition Navigation Case Dashboard Payments Invoices Payments Payments Credit R…" at bounding box center [336, 311] width 660 height 451
type input "Vanessa"
type input "Juarez"
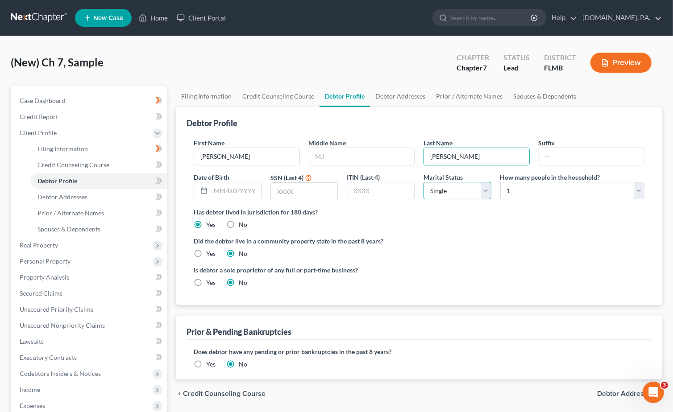
click at [487, 190] on select "Select Single Married Separated Divorced Widowed" at bounding box center [458, 191] width 68 height 18
select select "1"
click at [424, 182] on select "Select Single Married Separated Divorced Widowed" at bounding box center [458, 191] width 68 height 18
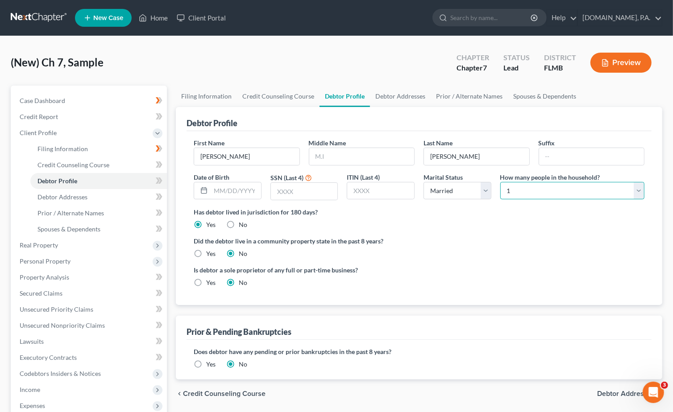
click at [640, 189] on select "Select 1 2 3 4 5 6 7 8 9 10 11 12 13 14 15 16 17 18 19 20" at bounding box center [572, 191] width 144 height 18
select select "2"
click at [500, 182] on select "Select 1 2 3 4 5 6 7 8 9 10 11 12 13 14 15 16 17 18 19 20" at bounding box center [572, 191] width 144 height 18
click at [159, 176] on icon at bounding box center [159, 180] width 7 height 11
click at [66, 195] on span "Debtor Addresses" at bounding box center [62, 197] width 50 height 8
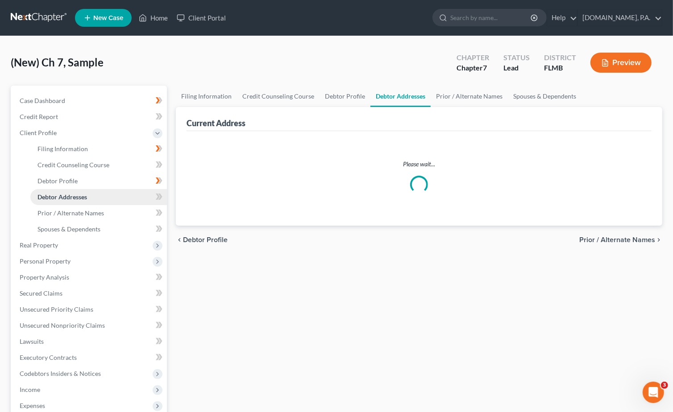
select select "0"
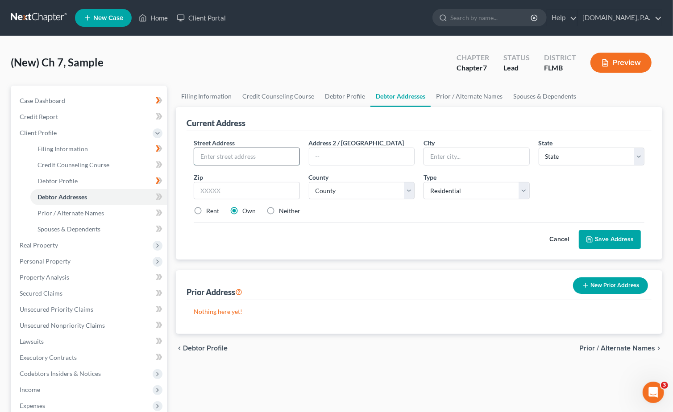
click at [229, 152] on input "text" at bounding box center [246, 156] width 105 height 17
paste input "17412 Painted Leaf Way"
type input "17412 Painted Leaf Way"
click at [238, 191] on input "text" at bounding box center [247, 191] width 106 height 18
type input "34714"
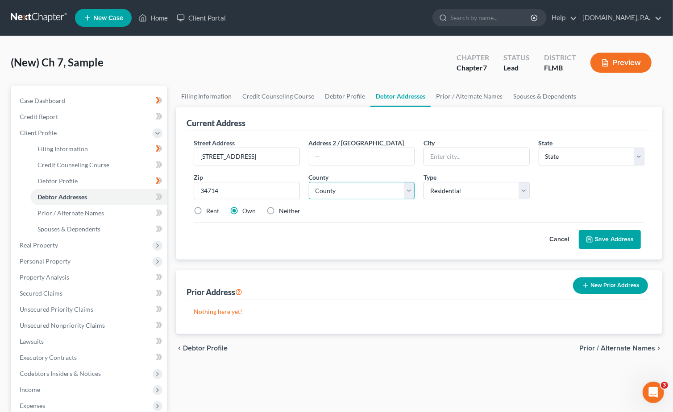
click at [405, 189] on select "County" at bounding box center [362, 191] width 106 height 18
click at [408, 188] on select "County" at bounding box center [362, 191] width 106 height 18
click at [281, 158] on input "17412 Painted Leaf Way" at bounding box center [246, 156] width 105 height 17
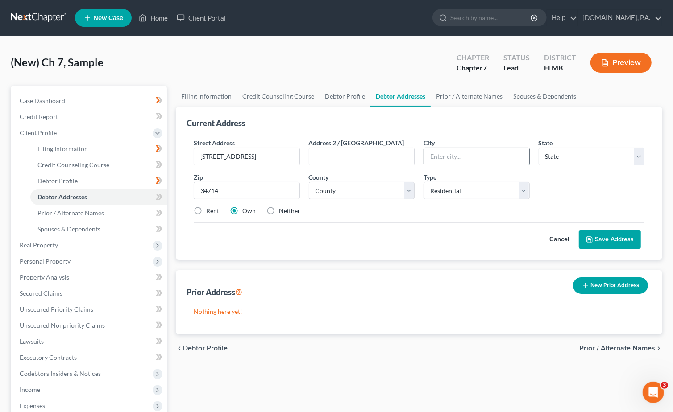
click at [454, 156] on input "text" at bounding box center [476, 156] width 105 height 17
type input "Clermont"
click at [637, 151] on select "State AL AK AR AZ CA CO CT DE DC FL GA GU HI ID IL IN IA KS KY LA ME MD MA MI M…" at bounding box center [592, 157] width 106 height 18
select select "9"
click at [539, 148] on select "State AL AK AR AZ CA CO CT DE DC FL GA GU HI ID IL IN IA KS KY LA ME MD MA MI M…" at bounding box center [592, 157] width 106 height 18
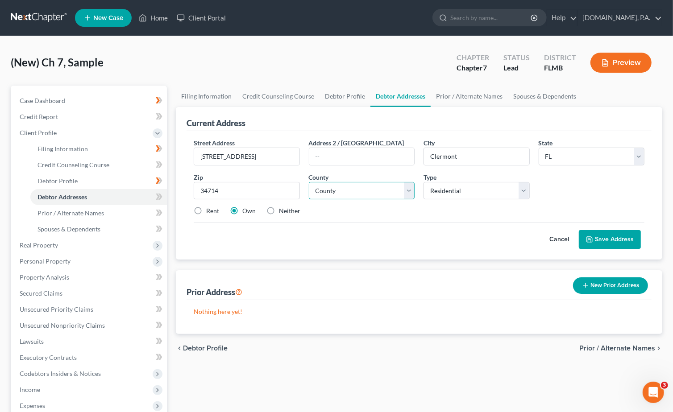
click at [411, 193] on select "County Alachua County Baker County Bay County Bradford County Brevard County Br…" at bounding box center [362, 191] width 106 height 18
select select "33"
click at [309, 182] on select "County Alachua County Baker County Bay County Bradford County Brevard County Br…" at bounding box center [362, 191] width 106 height 18
click at [605, 241] on button "Save Address" at bounding box center [610, 239] width 62 height 19
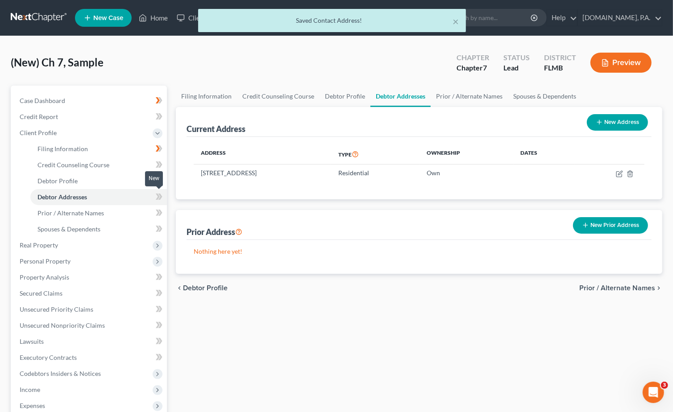
click at [162, 197] on icon at bounding box center [159, 196] width 7 height 11
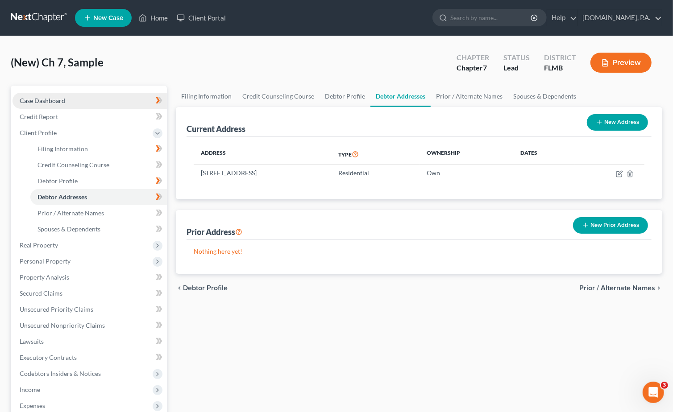
click at [37, 95] on link "Case Dashboard" at bounding box center [89, 101] width 154 height 16
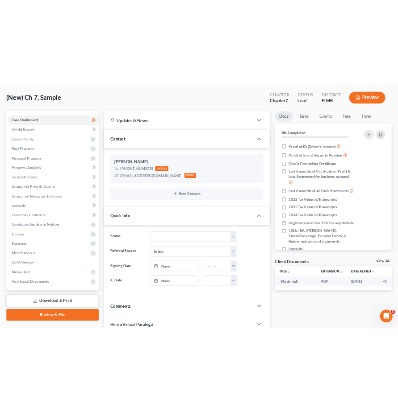
scroll to position [179, 0]
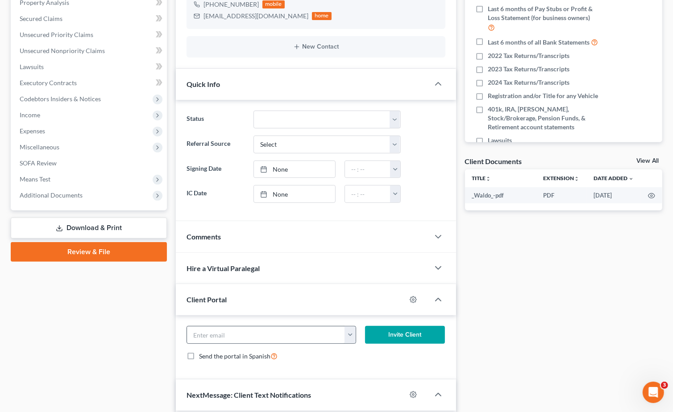
click at [351, 337] on button "button" at bounding box center [350, 335] width 11 height 17
click at [363, 353] on link "v.mjuarez@hotmail.com" at bounding box center [406, 354] width 122 height 15
type input "v.mjuarez@hotmail.com"
click at [408, 334] on button "Invite Client" at bounding box center [405, 335] width 80 height 18
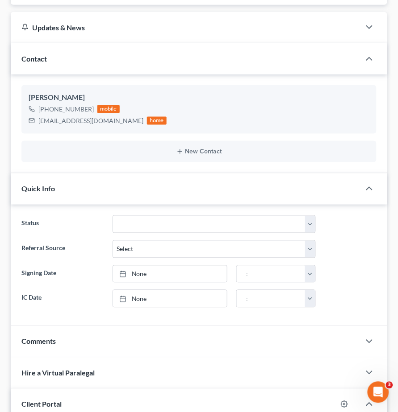
scroll to position [0, 0]
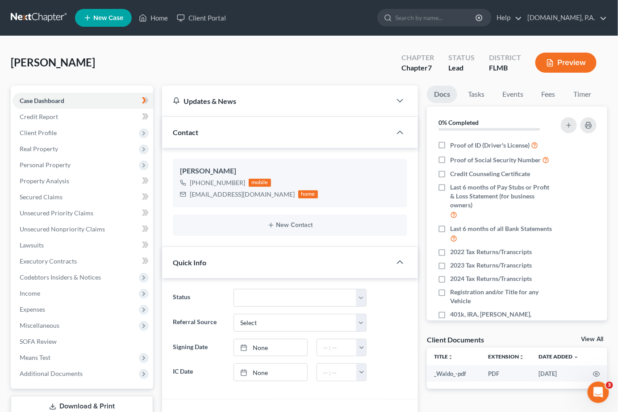
click at [32, 14] on link at bounding box center [39, 18] width 57 height 16
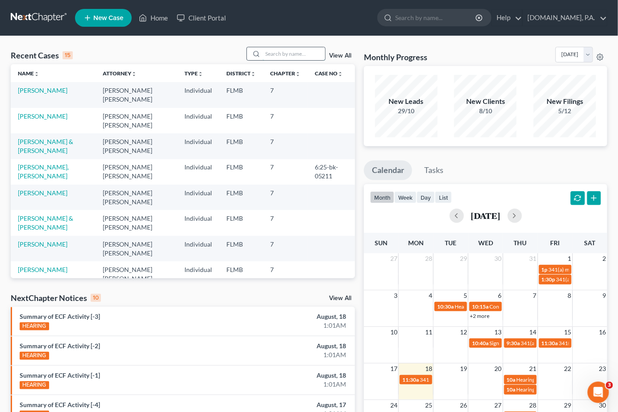
click at [293, 53] on input "search" at bounding box center [293, 53] width 62 height 13
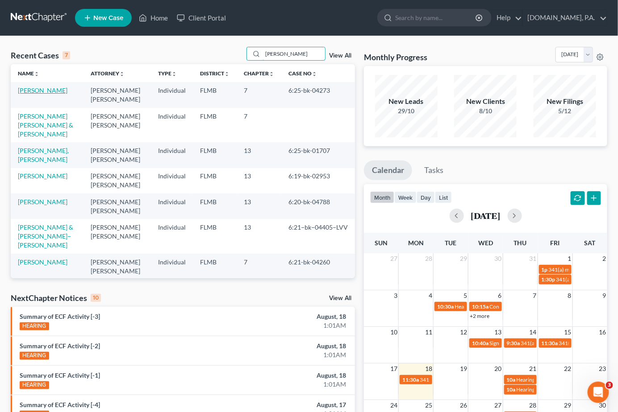
type input "[PERSON_NAME]"
click at [47, 91] on link "[PERSON_NAME]" at bounding box center [43, 91] width 50 height 8
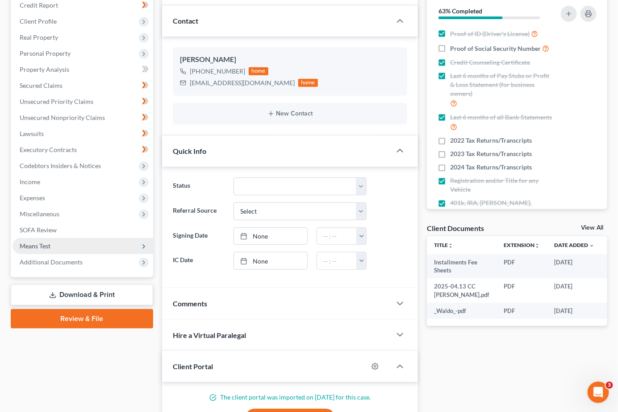
scroll to position [119, 0]
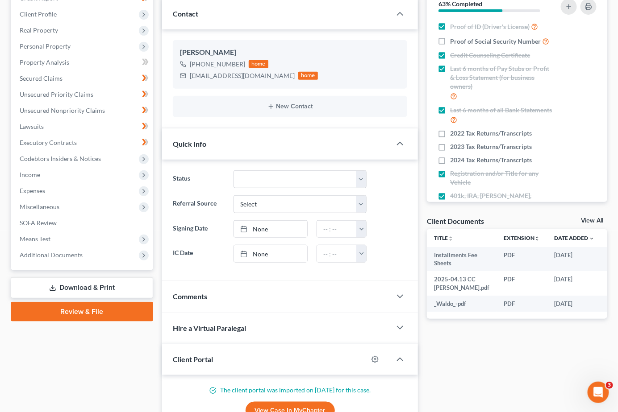
click at [93, 284] on link "Download & Print" at bounding box center [82, 288] width 142 height 21
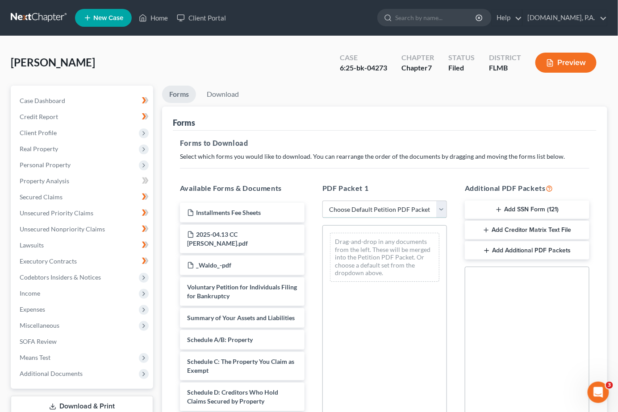
click at [361, 211] on select "Choose Default Petition PDF Packet Complete Bankruptcy Petition (all forms and …" at bounding box center [384, 210] width 125 height 18
select select "2"
click at [322, 201] on select "Choose Default Petition PDF Packet Complete Bankruptcy Petition (all forms and …" at bounding box center [384, 210] width 125 height 18
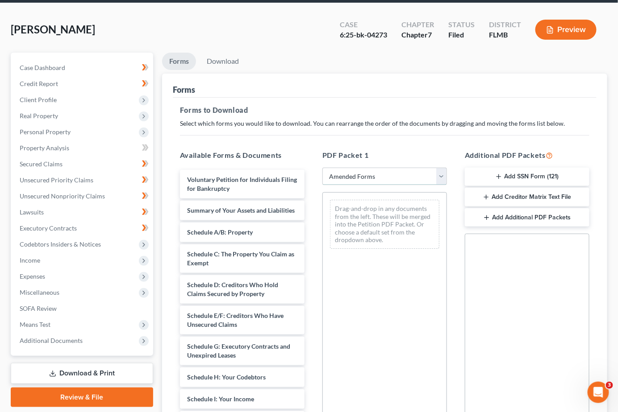
scroll to position [59, 0]
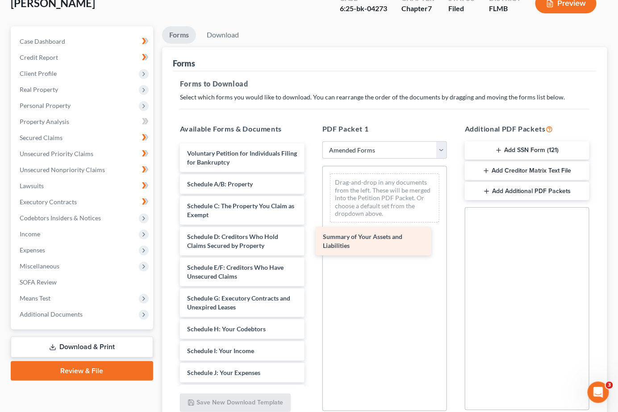
drag, startPoint x: 226, startPoint y: 186, endPoint x: 361, endPoint y: 240, distance: 145.9
click at [311, 240] on div "Summary of Your Assets and Liabilities Voluntary Petition for Individuals Filin…" at bounding box center [242, 378] width 139 height 468
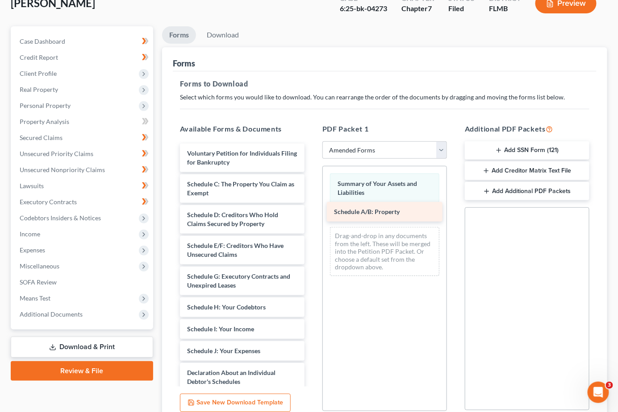
drag, startPoint x: 243, startPoint y: 179, endPoint x: 390, endPoint y: 208, distance: 150.0
click at [311, 208] on div "Schedule A/B: Property Voluntary Petition for Individuals Filing for Bankruptcy…" at bounding box center [242, 367] width 139 height 446
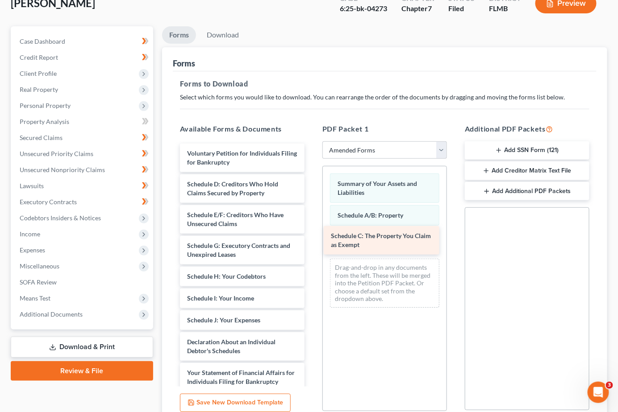
drag, startPoint x: 240, startPoint y: 186, endPoint x: 383, endPoint y: 239, distance: 152.6
click at [311, 239] on div "Schedule C: The Property You Claim as Exempt Voluntary Petition for Individuals…" at bounding box center [242, 351] width 139 height 415
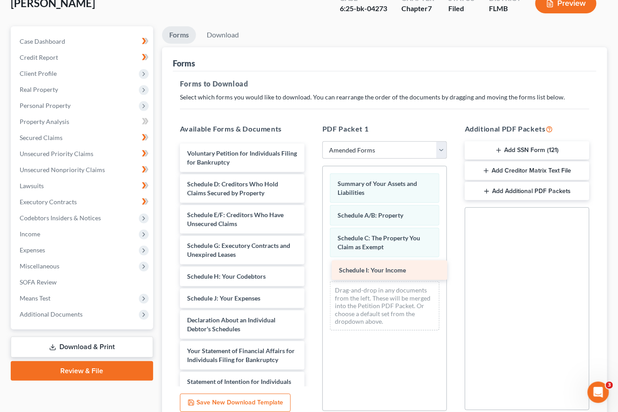
drag, startPoint x: 218, startPoint y: 299, endPoint x: 370, endPoint y: 272, distance: 154.2
click at [311, 272] on div "Schedule I: Your Income Voluntary Petition for Individuals Filing for Bankruptc…" at bounding box center [242, 340] width 139 height 393
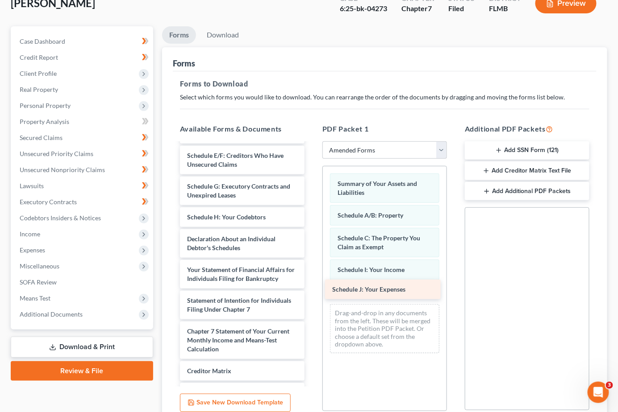
drag, startPoint x: 221, startPoint y: 239, endPoint x: 366, endPoint y: 290, distance: 153.9
click at [311, 290] on div "Schedule J: Your Expenses Voluntary Petition for Individuals Filing for Bankrup…" at bounding box center [242, 269] width 139 height 371
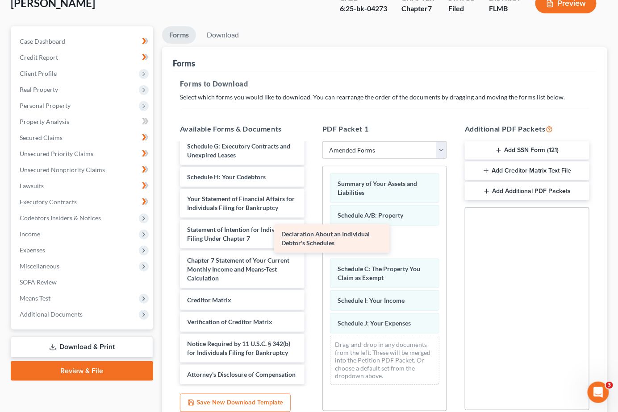
scroll to position [117, 0]
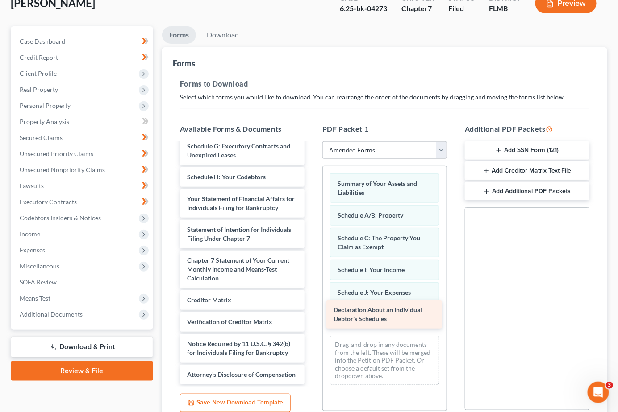
drag, startPoint x: 218, startPoint y: 179, endPoint x: 364, endPoint y: 310, distance: 196.6
click at [311, 310] on div "Declaration About an Individual Debtor's Schedules Voluntary Petition for Indiv…" at bounding box center [242, 214] width 139 height 341
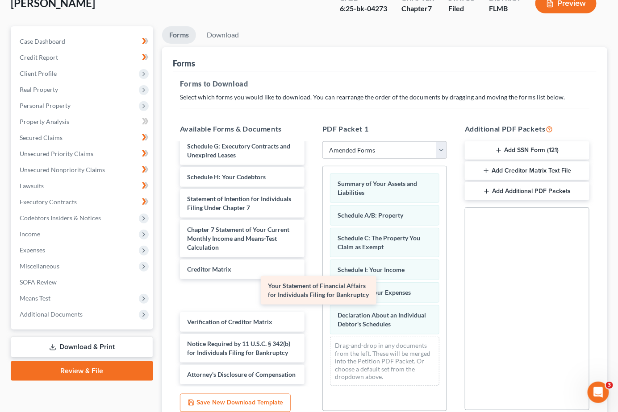
scroll to position [87, 0]
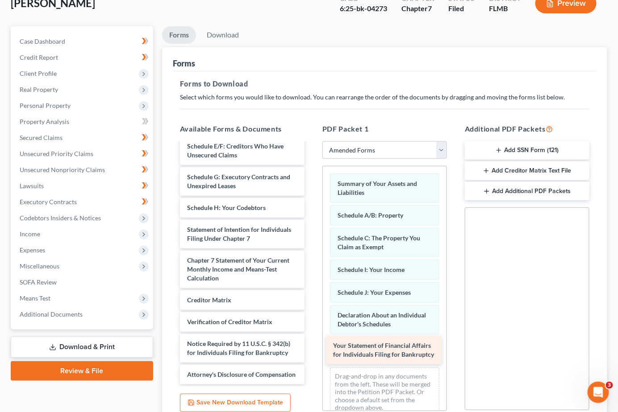
drag, startPoint x: 229, startPoint y: 183, endPoint x: 375, endPoint y: 349, distance: 220.4
click at [311, 349] on div "Your Statement of Financial Affairs for Individuals Filing for Bankruptcy Volun…" at bounding box center [242, 230] width 139 height 310
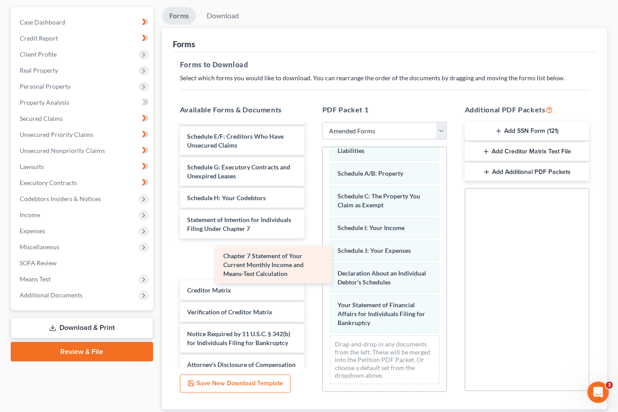
scroll to position [46, 0]
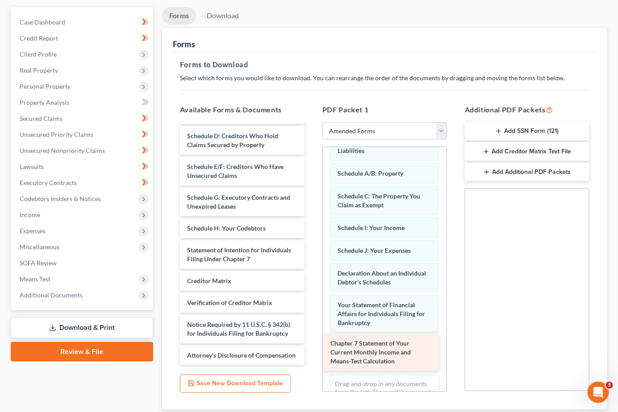
drag, startPoint x: 220, startPoint y: 255, endPoint x: 363, endPoint y: 349, distance: 171.2
click at [311, 349] on div "Chapter 7 Statement of Your Current Monthly Income and Means-Test Calculation V…" at bounding box center [242, 231] width 139 height 270
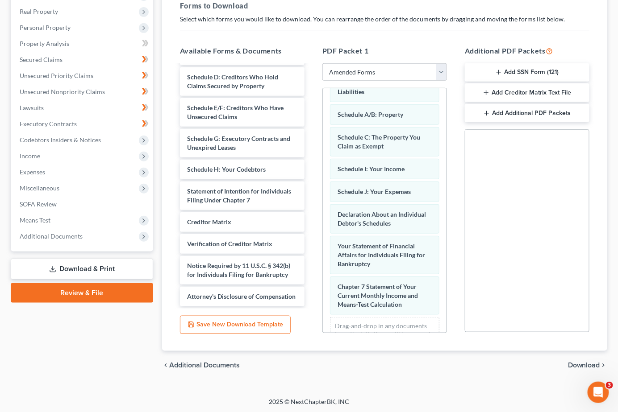
scroll to position [138, 0]
click at [581, 365] on span "Download" at bounding box center [584, 364] width 32 height 7
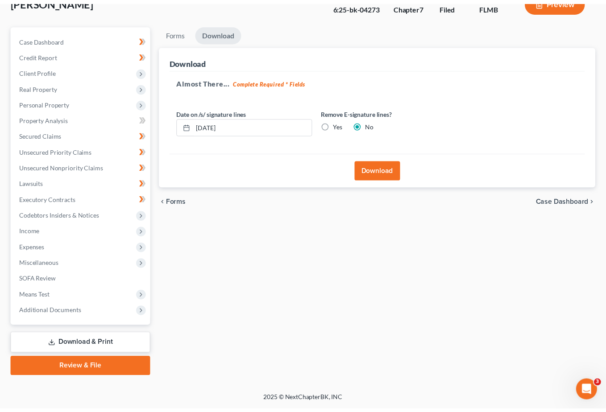
scroll to position [61, 0]
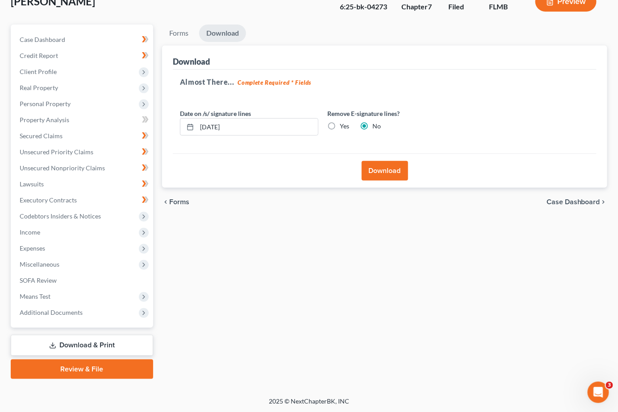
click at [383, 170] on button "Download" at bounding box center [384, 171] width 46 height 20
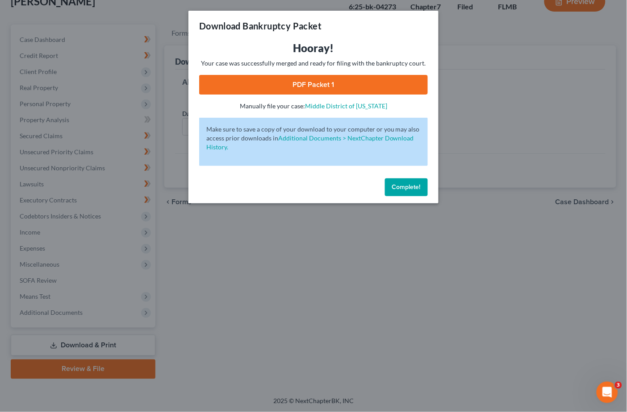
click at [316, 83] on link "PDF Packet 1" at bounding box center [313, 85] width 228 height 20
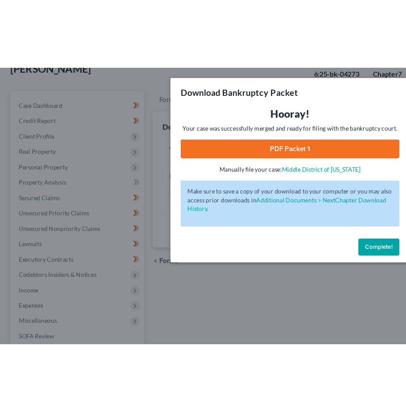
scroll to position [0, 0]
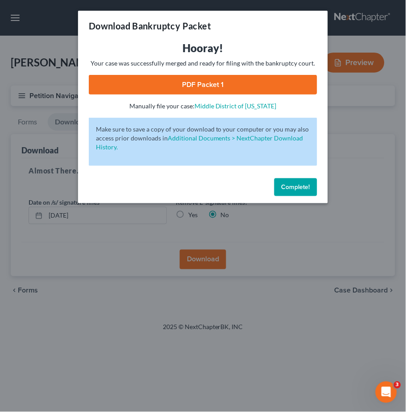
click at [300, 184] on span "Complete!" at bounding box center [296, 187] width 29 height 8
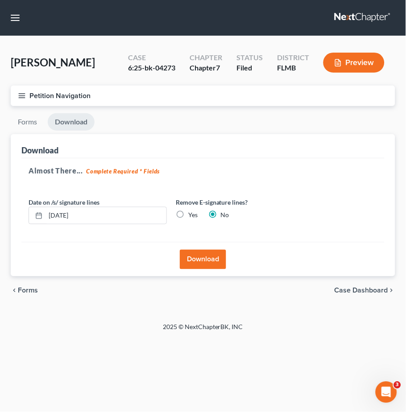
click at [350, 12] on link at bounding box center [363, 18] width 57 height 16
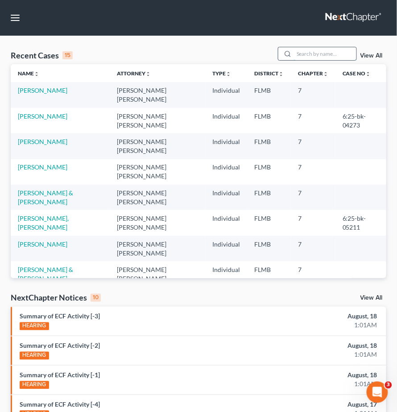
drag, startPoint x: 302, startPoint y: 47, endPoint x: 308, endPoint y: 46, distance: 6.8
click at [302, 48] on input "search" at bounding box center [325, 53] width 62 height 13
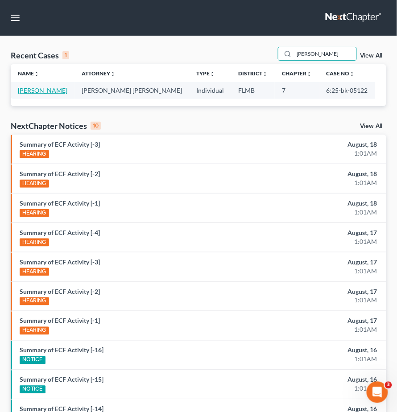
type input "[PERSON_NAME]"
click at [37, 88] on link "[PERSON_NAME]" at bounding box center [43, 91] width 50 height 8
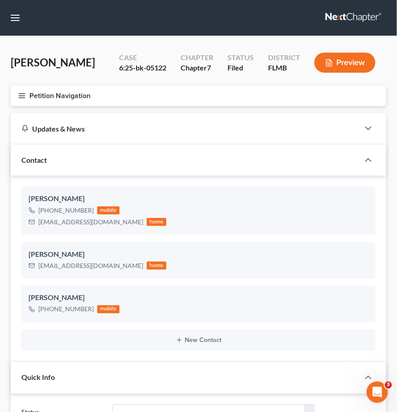
click at [23, 95] on icon "button" at bounding box center [22, 96] width 8 height 8
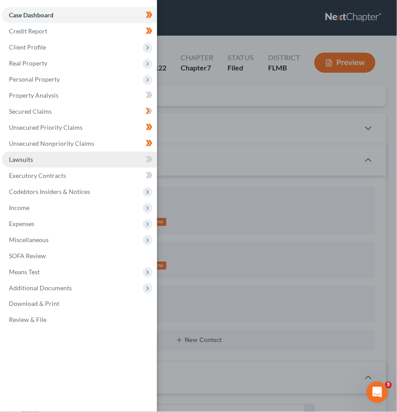
click at [37, 160] on link "Lawsuits" at bounding box center [79, 160] width 155 height 16
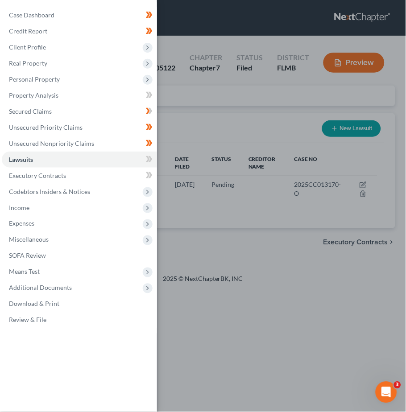
click at [280, 275] on div "Case Dashboard Payments Invoices Payments Payments Credit Report Client Profile" at bounding box center [203, 206] width 406 height 412
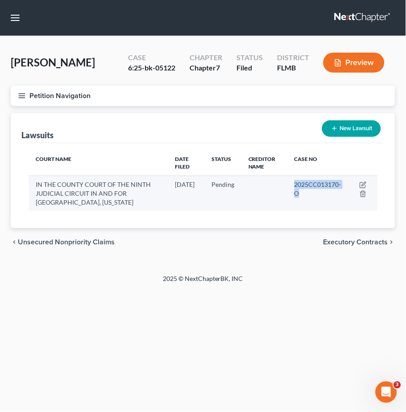
drag, startPoint x: 292, startPoint y: 188, endPoint x: 325, endPoint y: 199, distance: 35.3
click at [330, 196] on td "2025CC013170-O" at bounding box center [318, 193] width 62 height 35
copy span "2025CC013170-O"
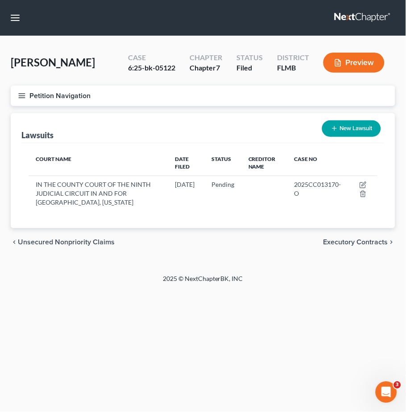
click at [193, 247] on div "chevron_left Unsecured Nonpriority Claims Executory Contracts chevron_right" at bounding box center [203, 242] width 385 height 29
